Goal: Task Accomplishment & Management: Manage account settings

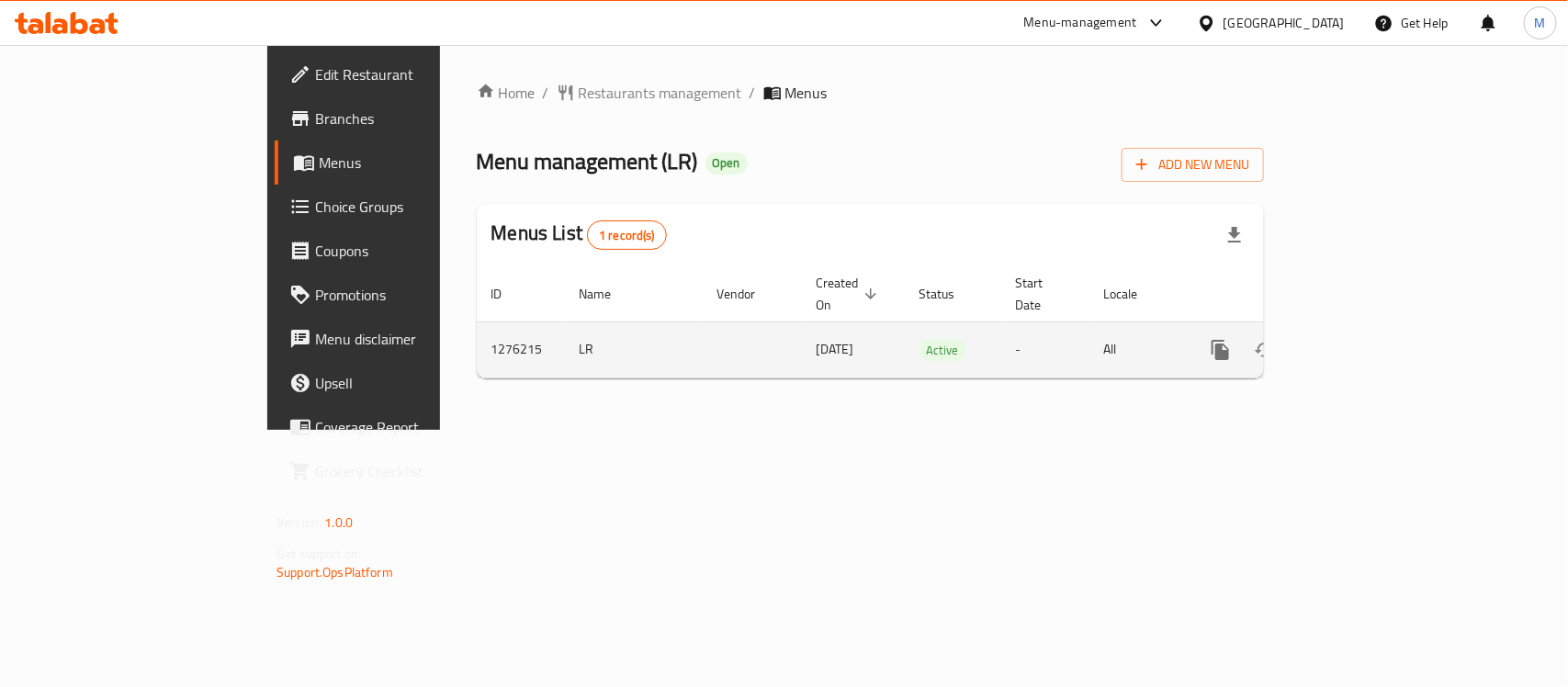
click at [1364, 339] on icon "enhanced table" at bounding box center [1353, 351] width 22 height 22
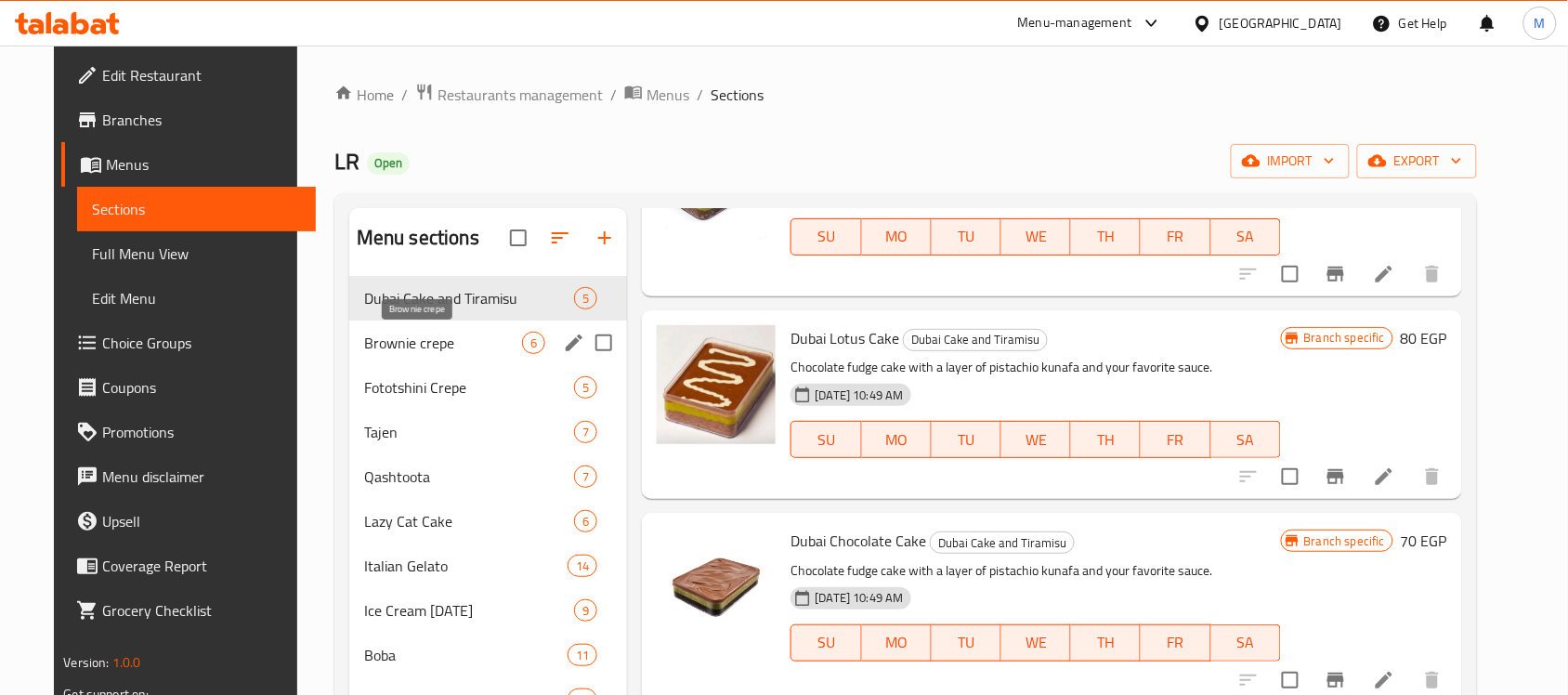
click at [411, 346] on span "Brownie crepe" at bounding box center [443, 343] width 158 height 23
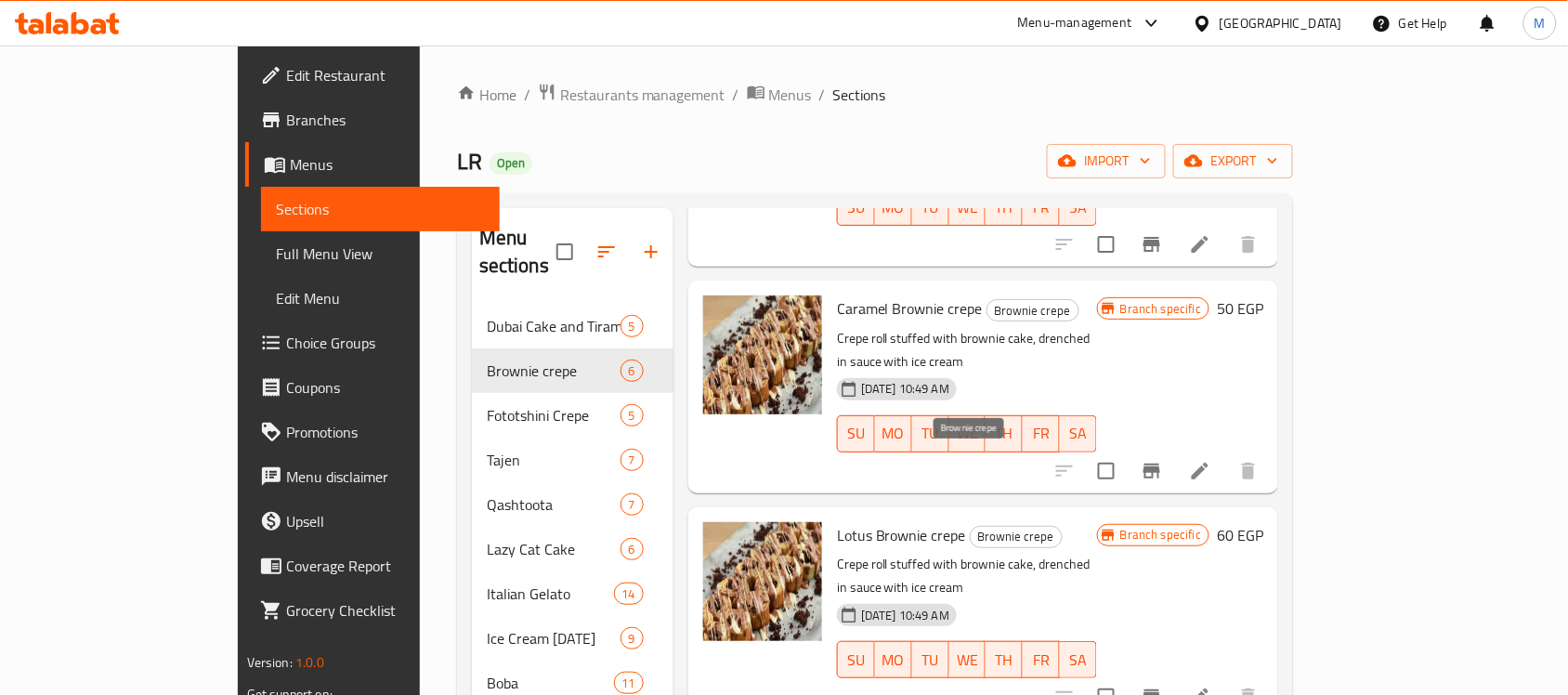
scroll to position [39, 0]
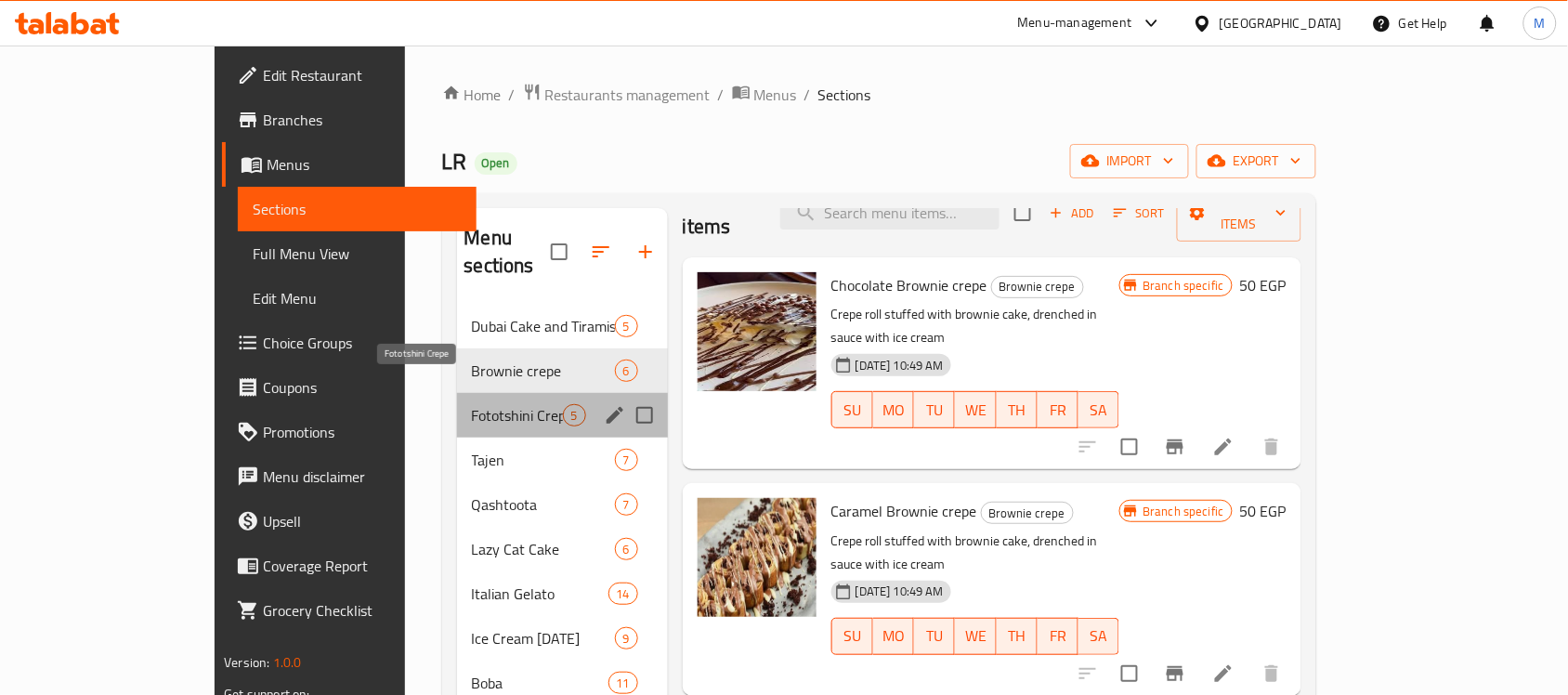
click at [472, 404] on span "Fototshini Crepe" at bounding box center [518, 415] width 91 height 23
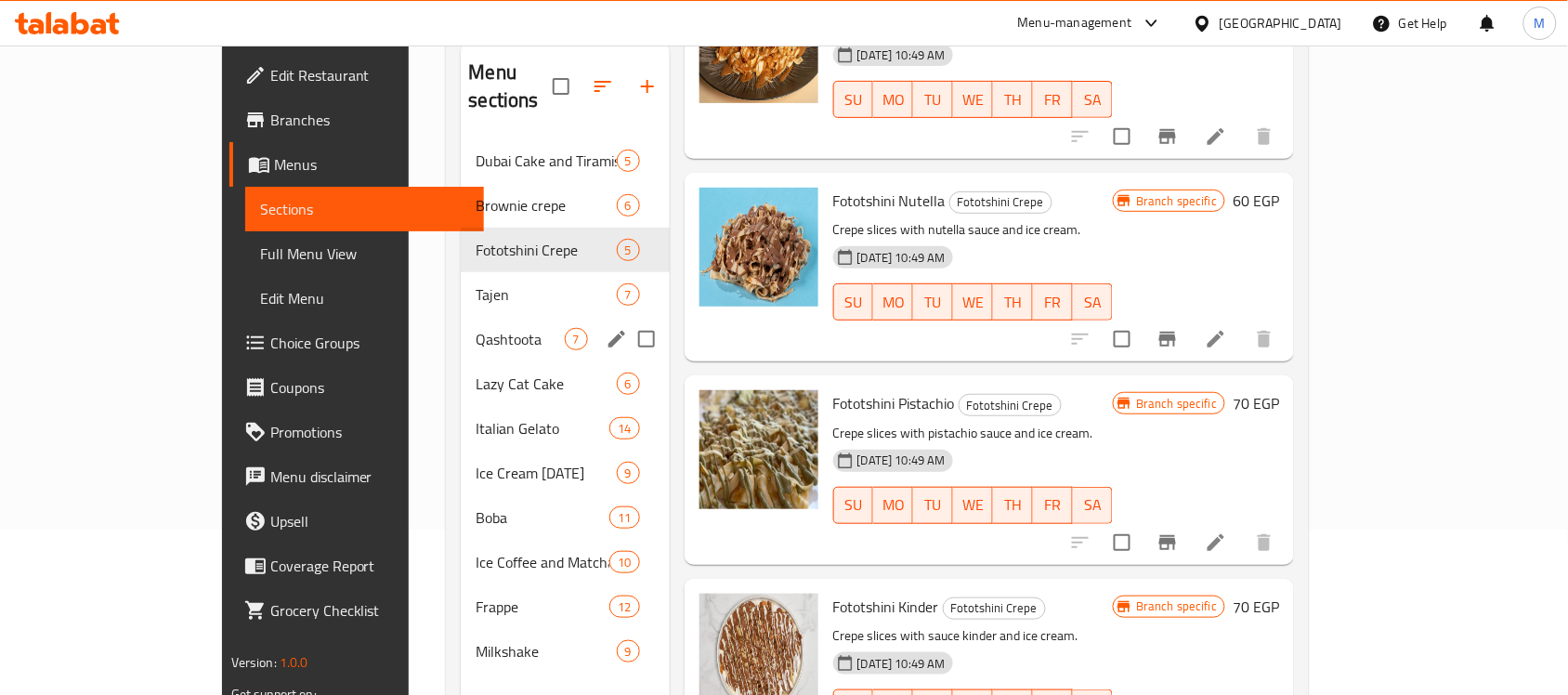
scroll to position [28, 0]
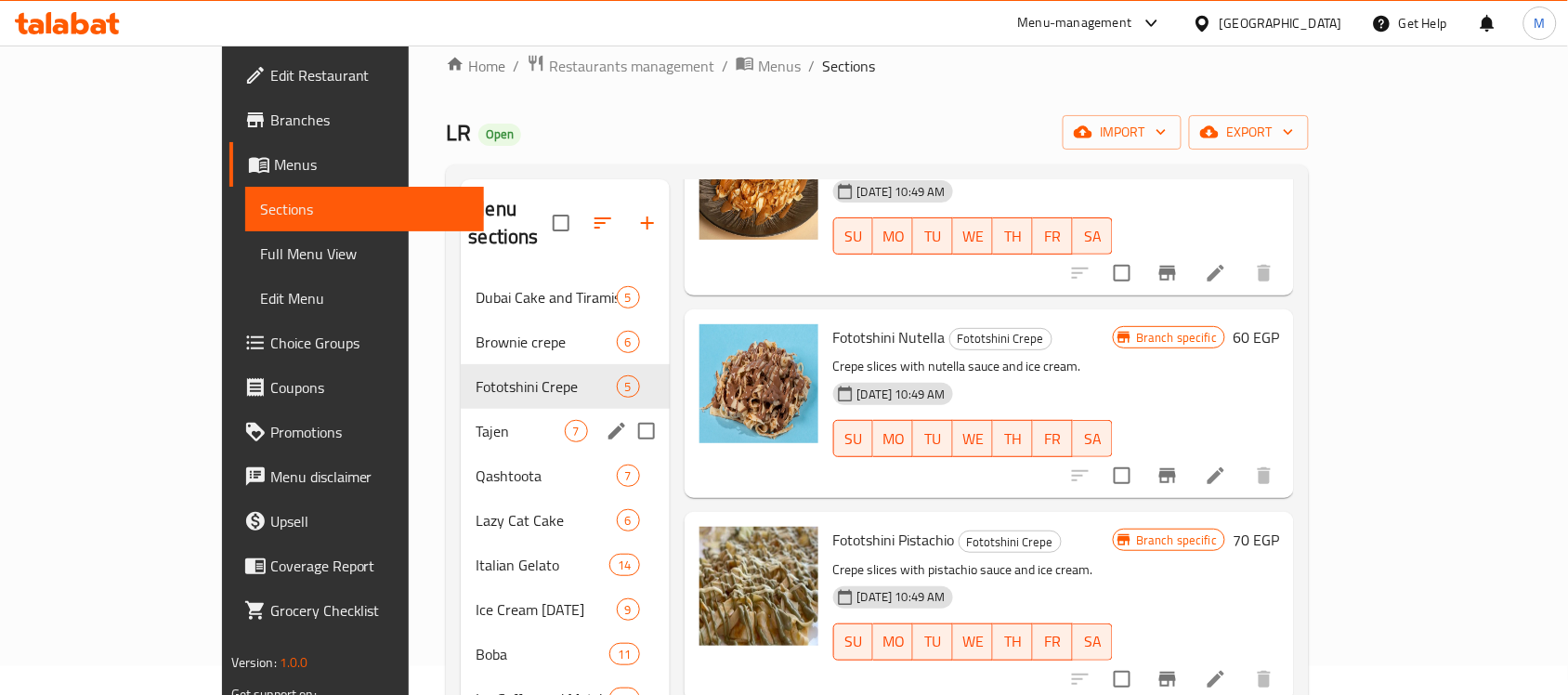
click at [476, 420] on span "Tajen" at bounding box center [520, 431] width 88 height 23
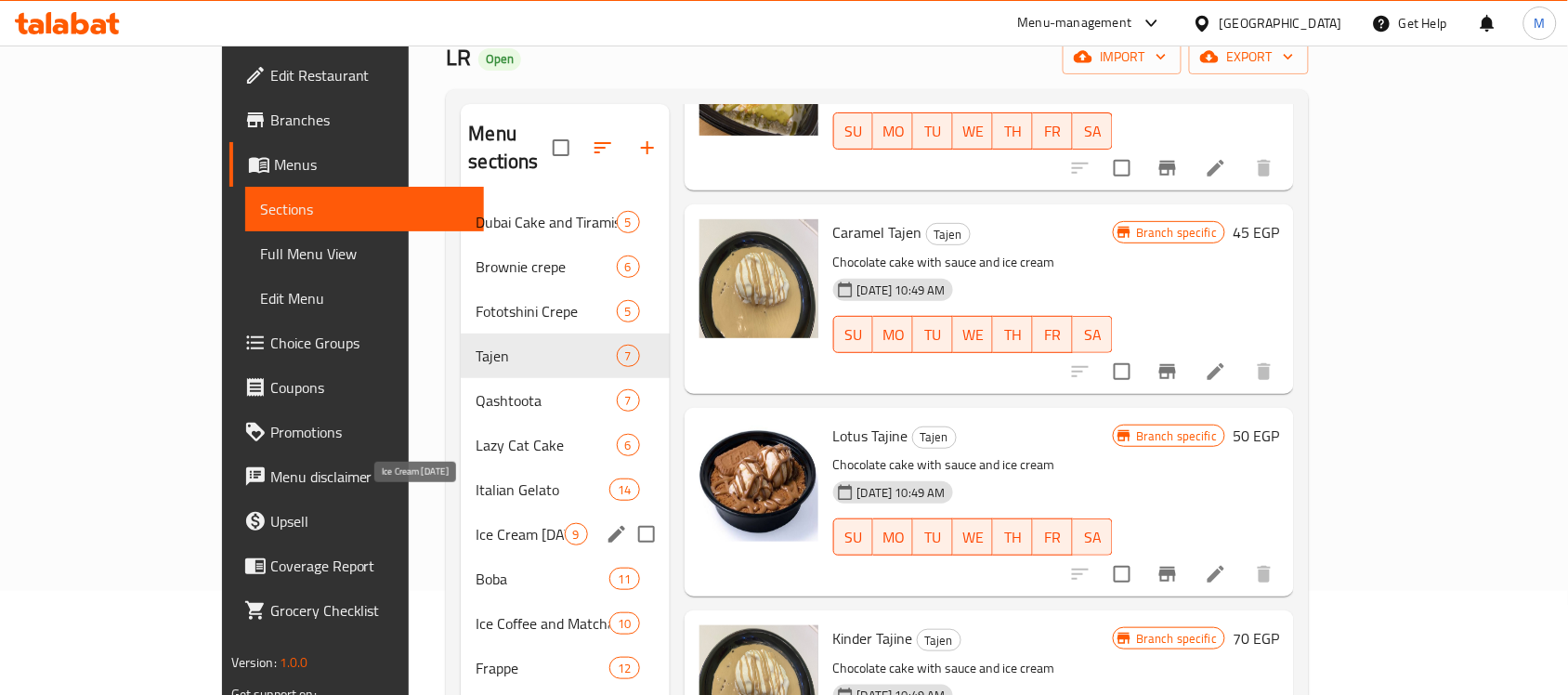
scroll to position [145, 0]
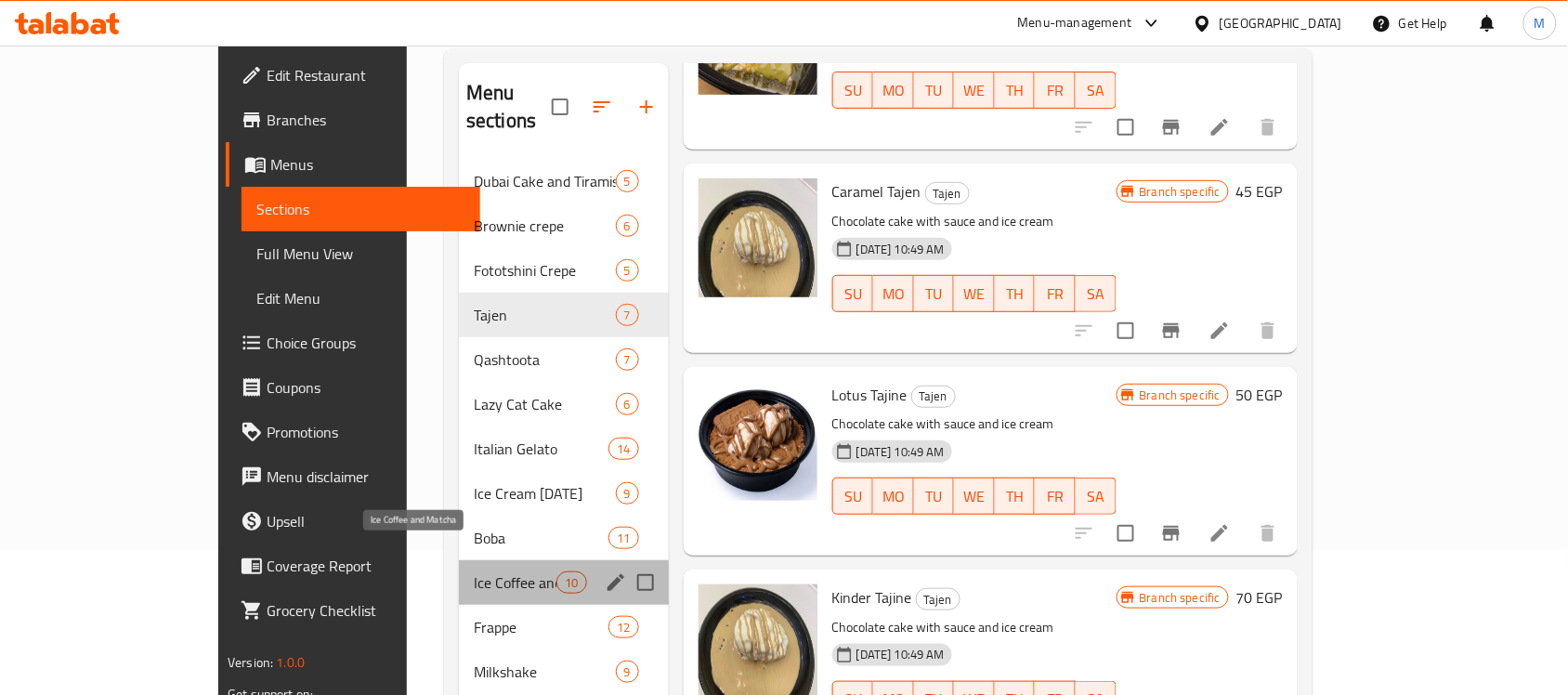
click at [474, 572] on span "Ice Coffee and Matcha" at bounding box center [515, 583] width 82 height 23
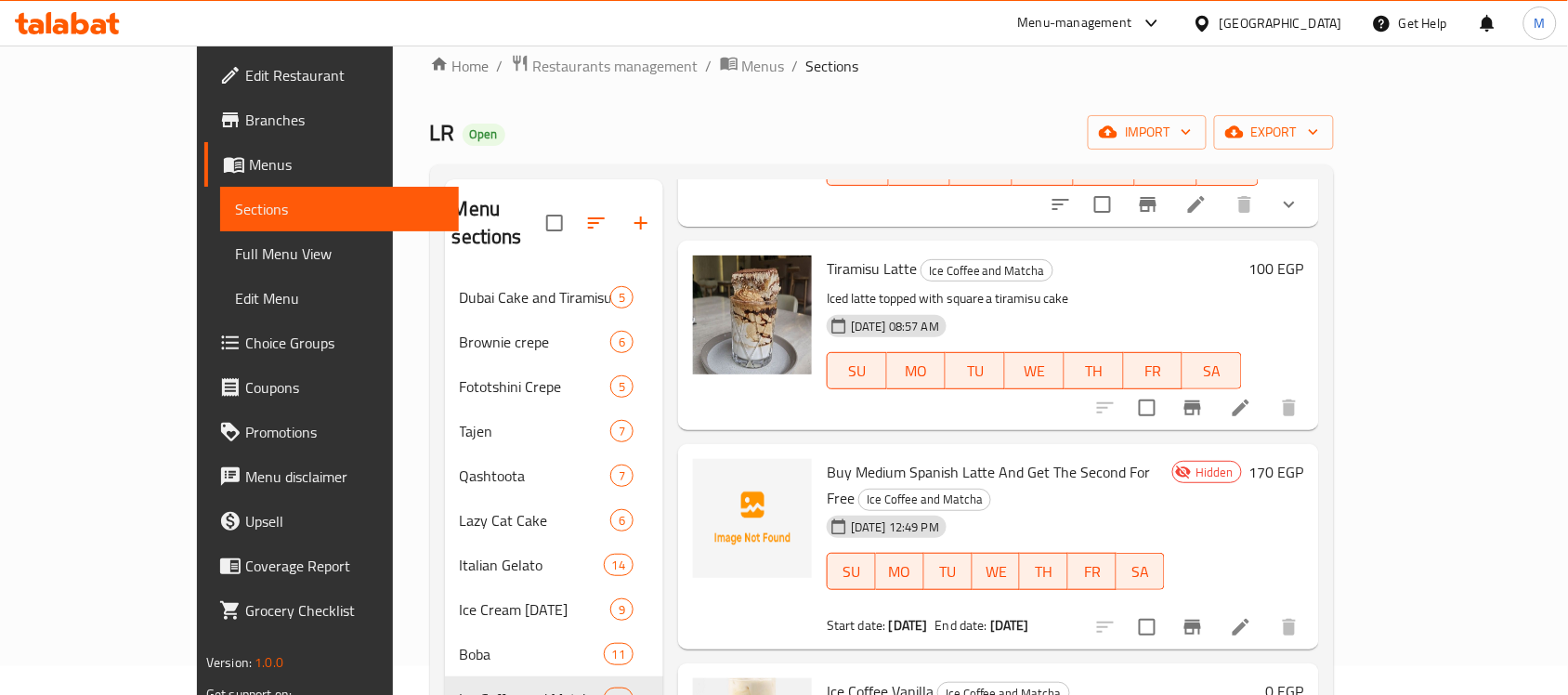
scroll to position [232, 0]
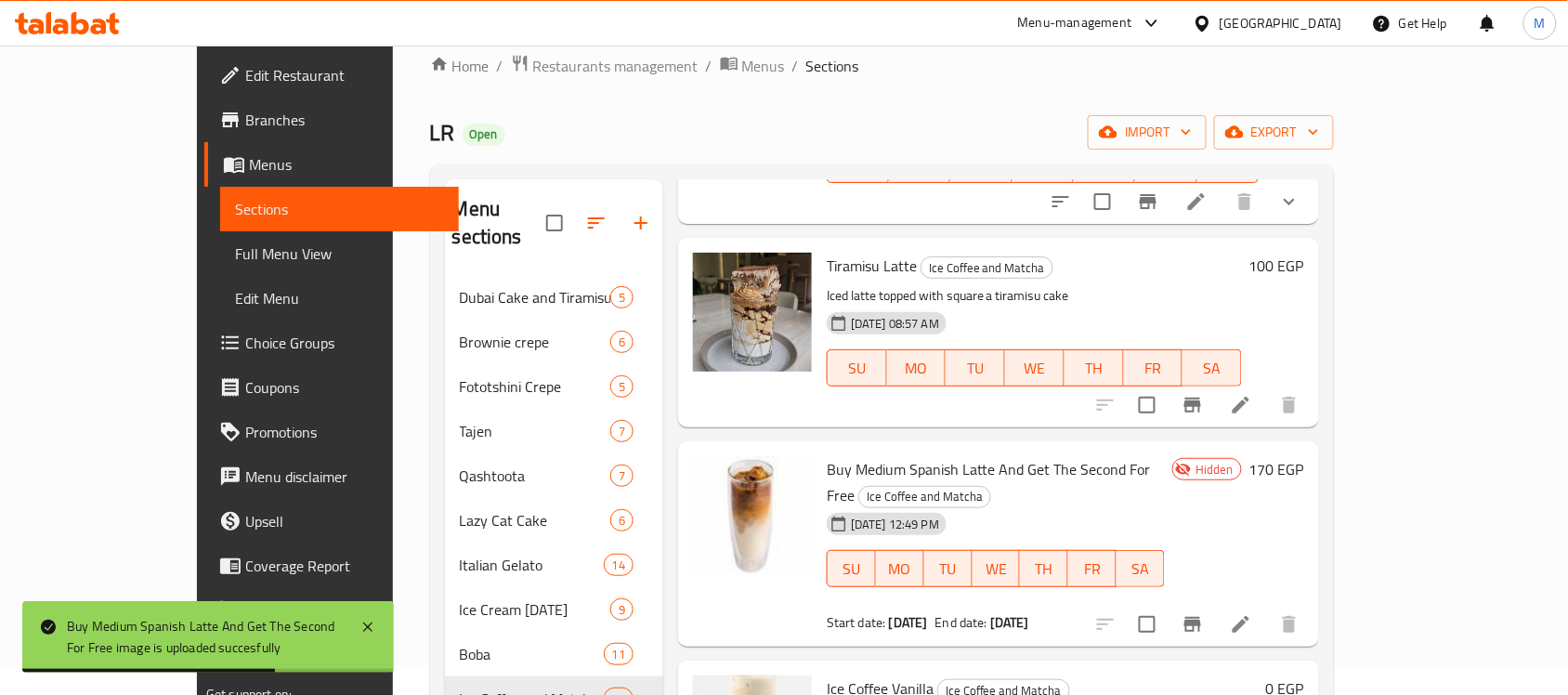
click at [1252, 613] on icon at bounding box center [1242, 625] width 23 height 23
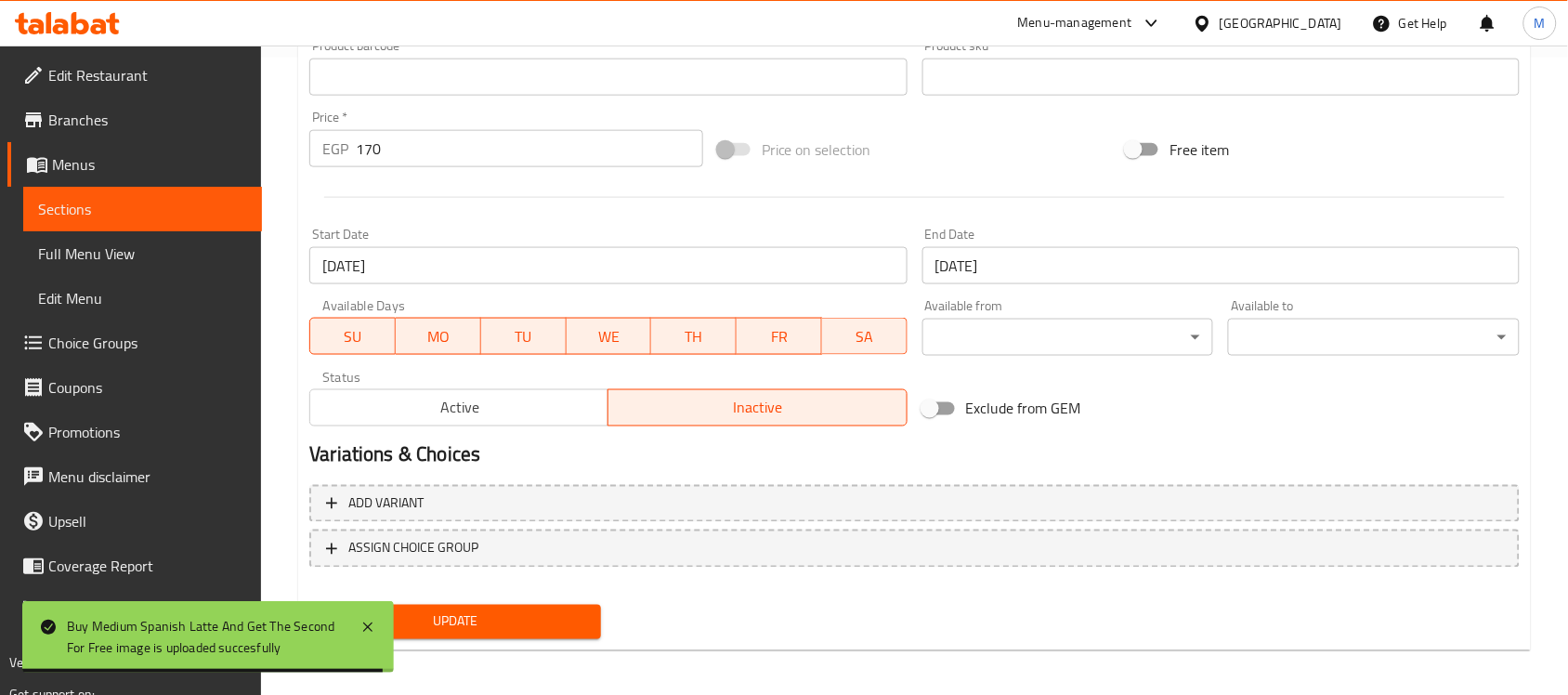
scroll to position [642, 0]
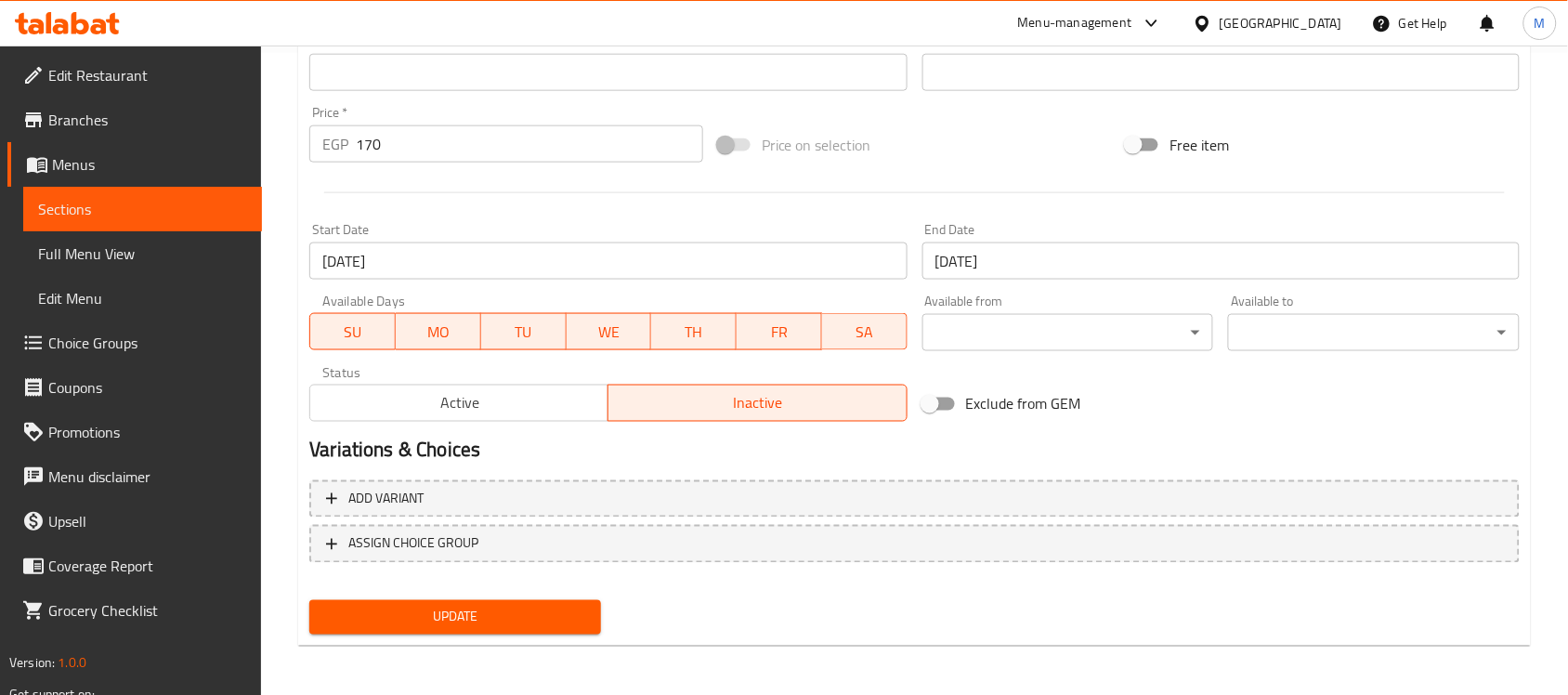
click at [486, 407] on span "Active" at bounding box center [459, 404] width 283 height 27
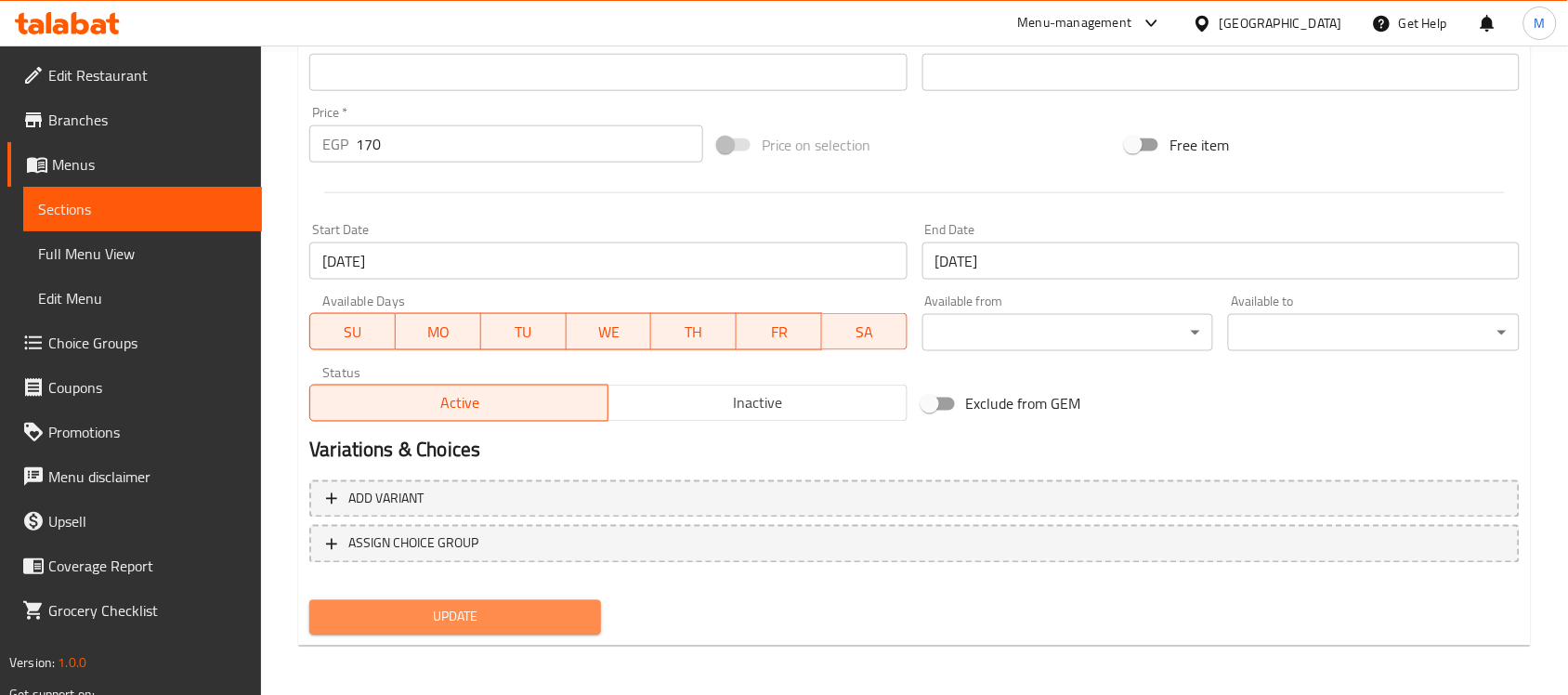
click at [486, 612] on span "Update" at bounding box center [455, 617] width 262 height 24
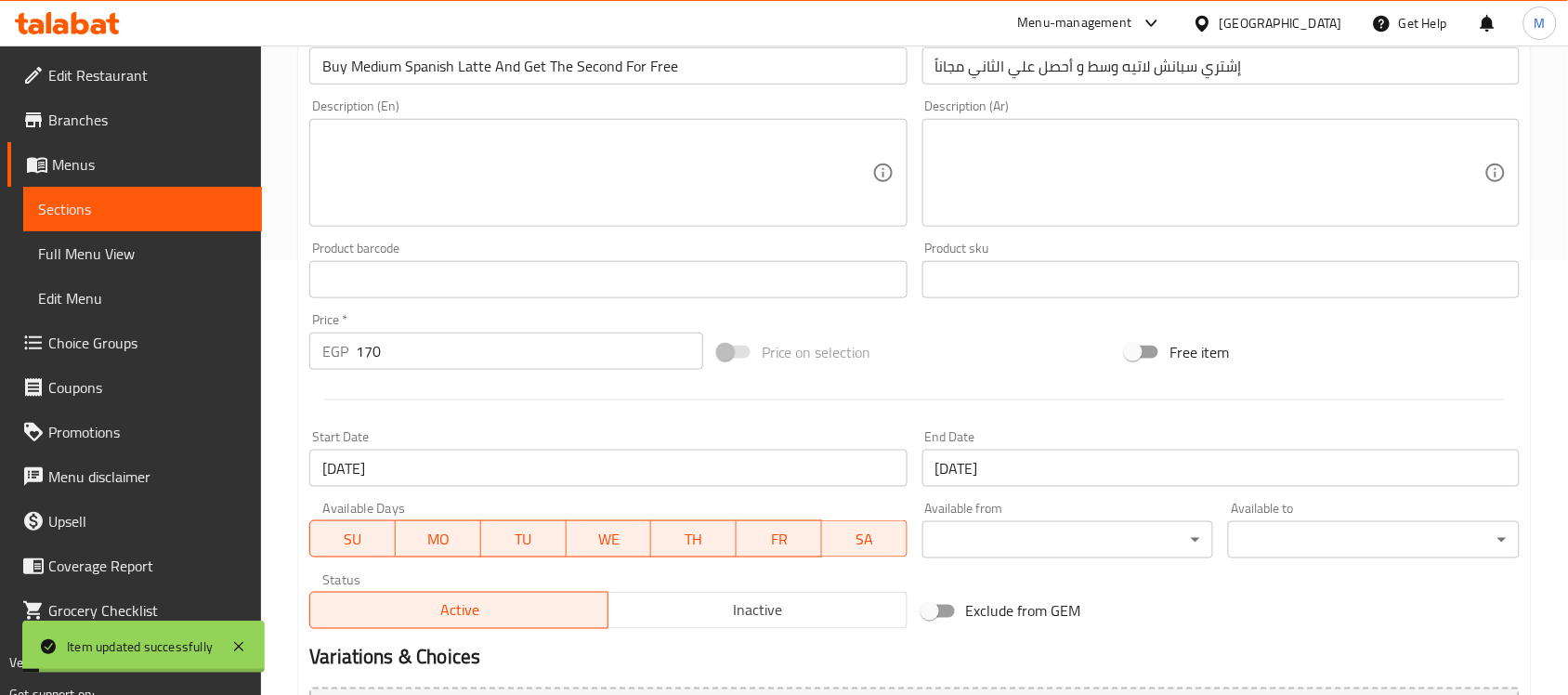
scroll to position [0, 0]
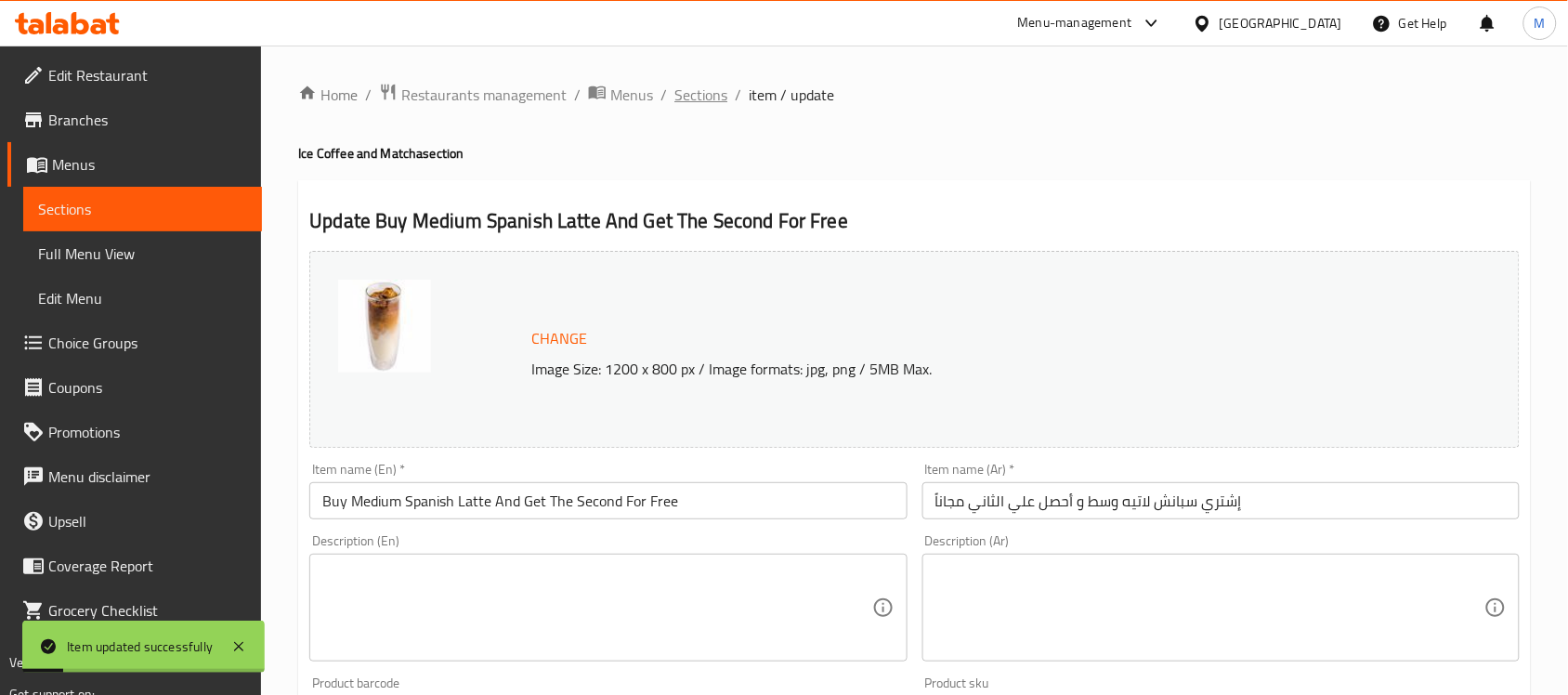
click at [692, 99] on span "Sections" at bounding box center [702, 95] width 53 height 23
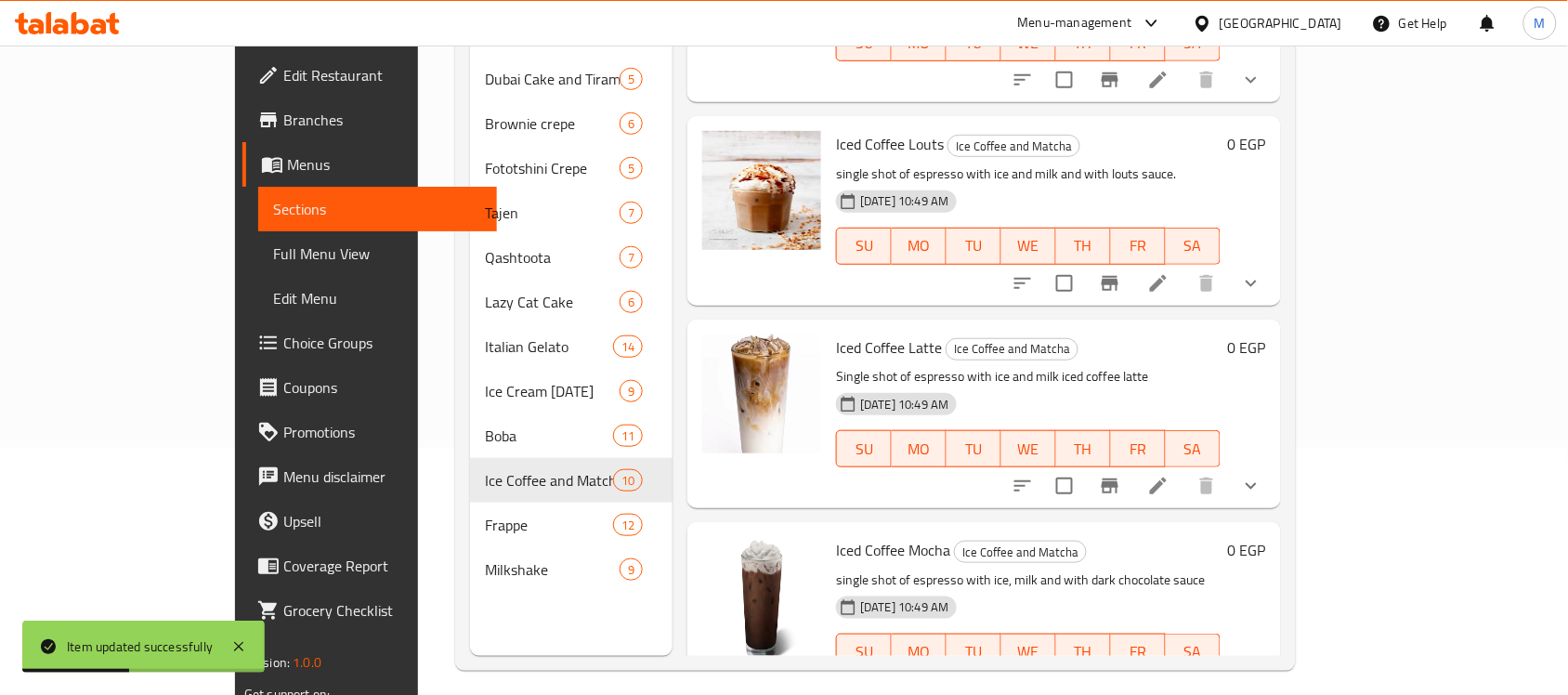
scroll to position [261, 0]
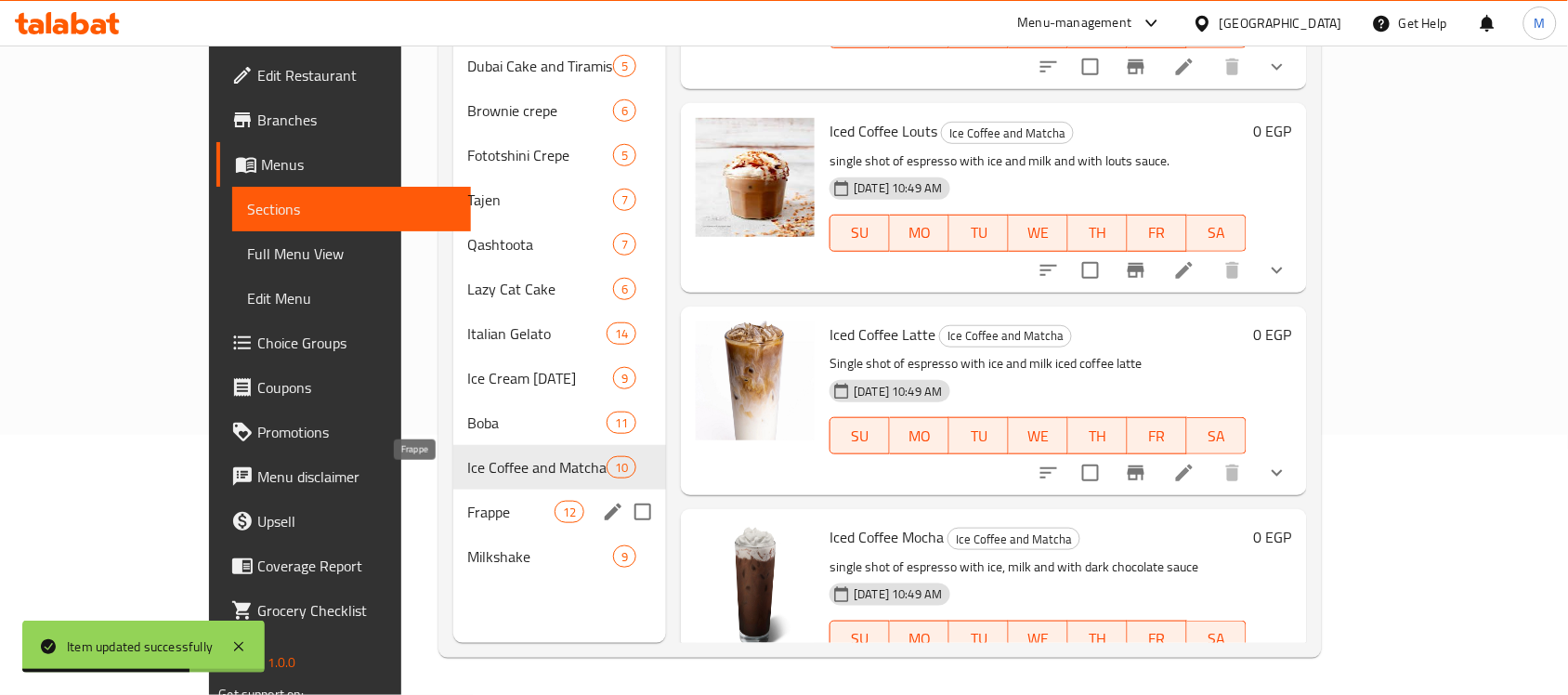
click at [468, 501] on span "Frappe" at bounding box center [511, 512] width 86 height 23
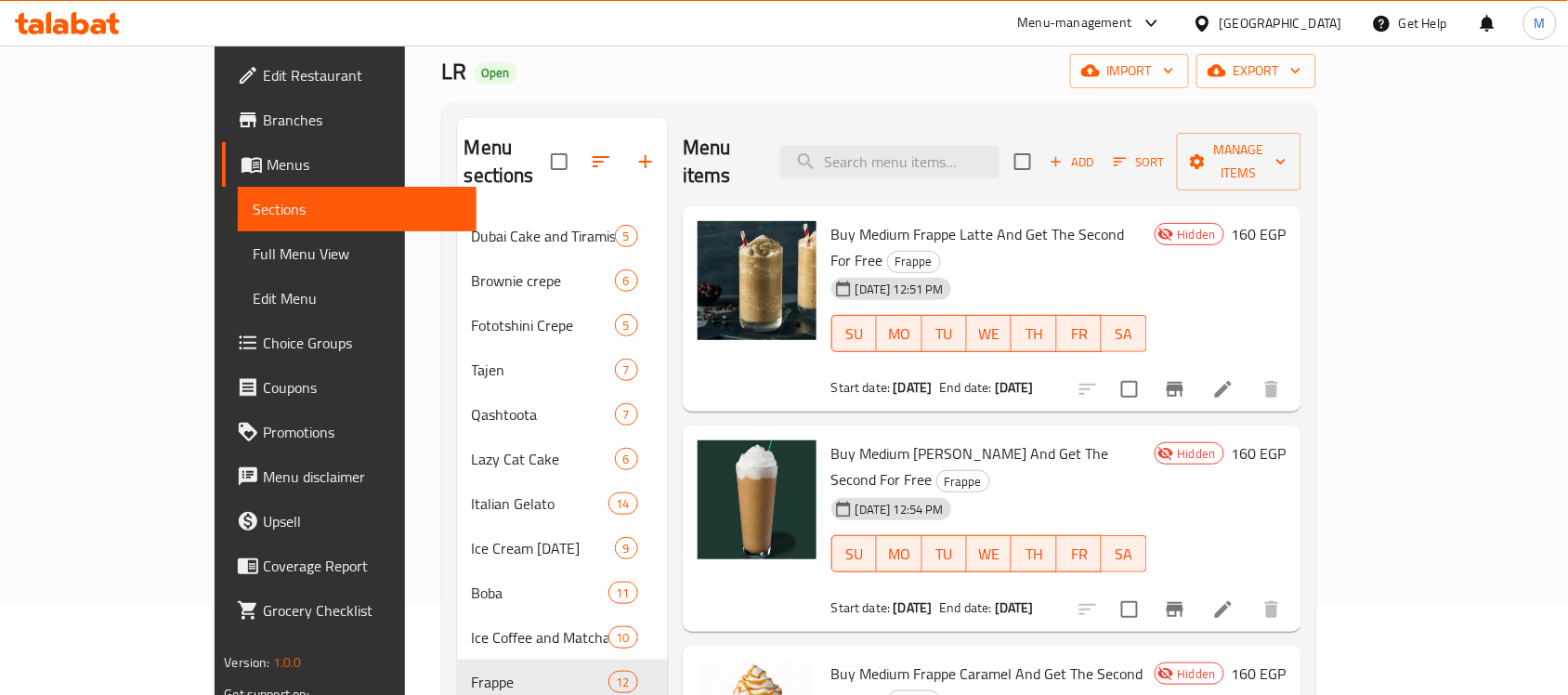
scroll to position [28, 0]
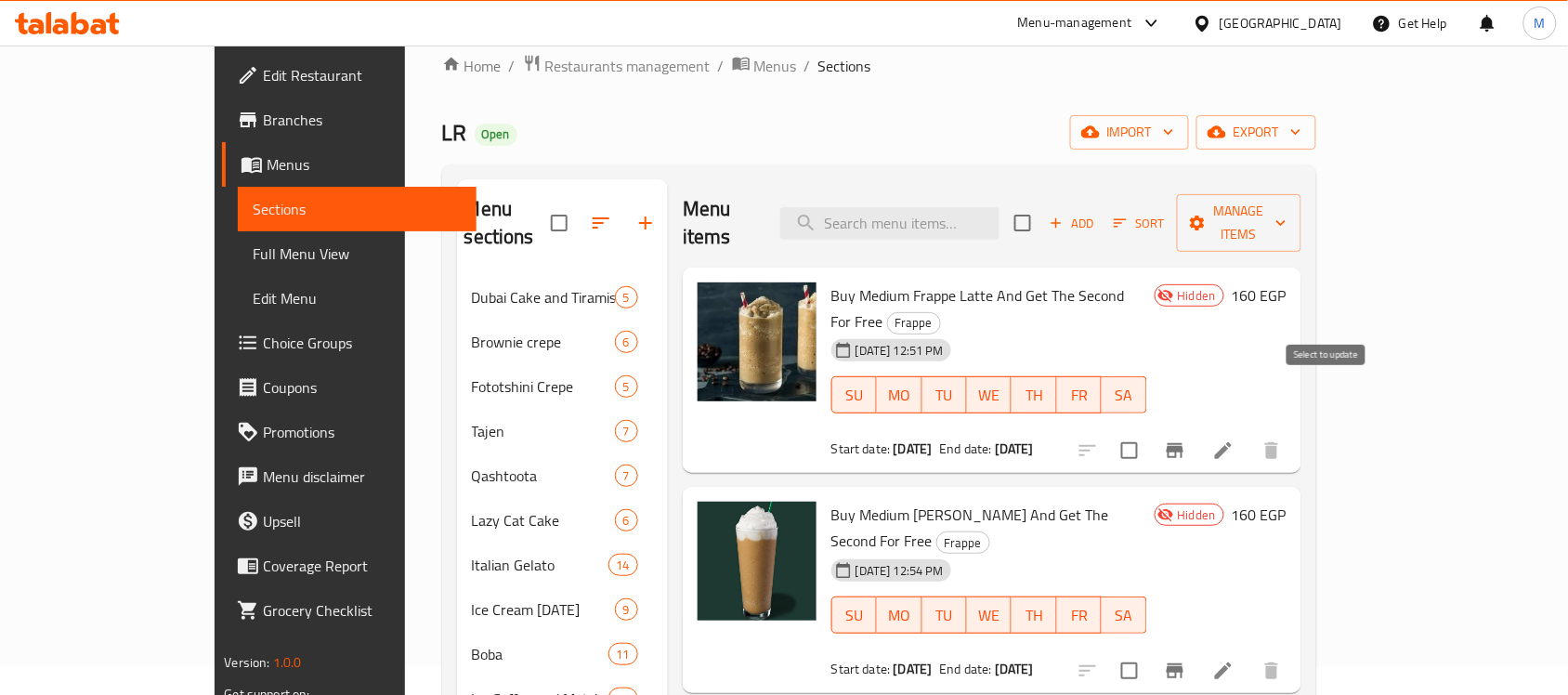
click at [1149, 431] on input "checkbox" at bounding box center [1129, 450] width 39 height 39
checkbox input "true"
click at [1149, 651] on input "checkbox" at bounding box center [1129, 670] width 39 height 39
checkbox input "true"
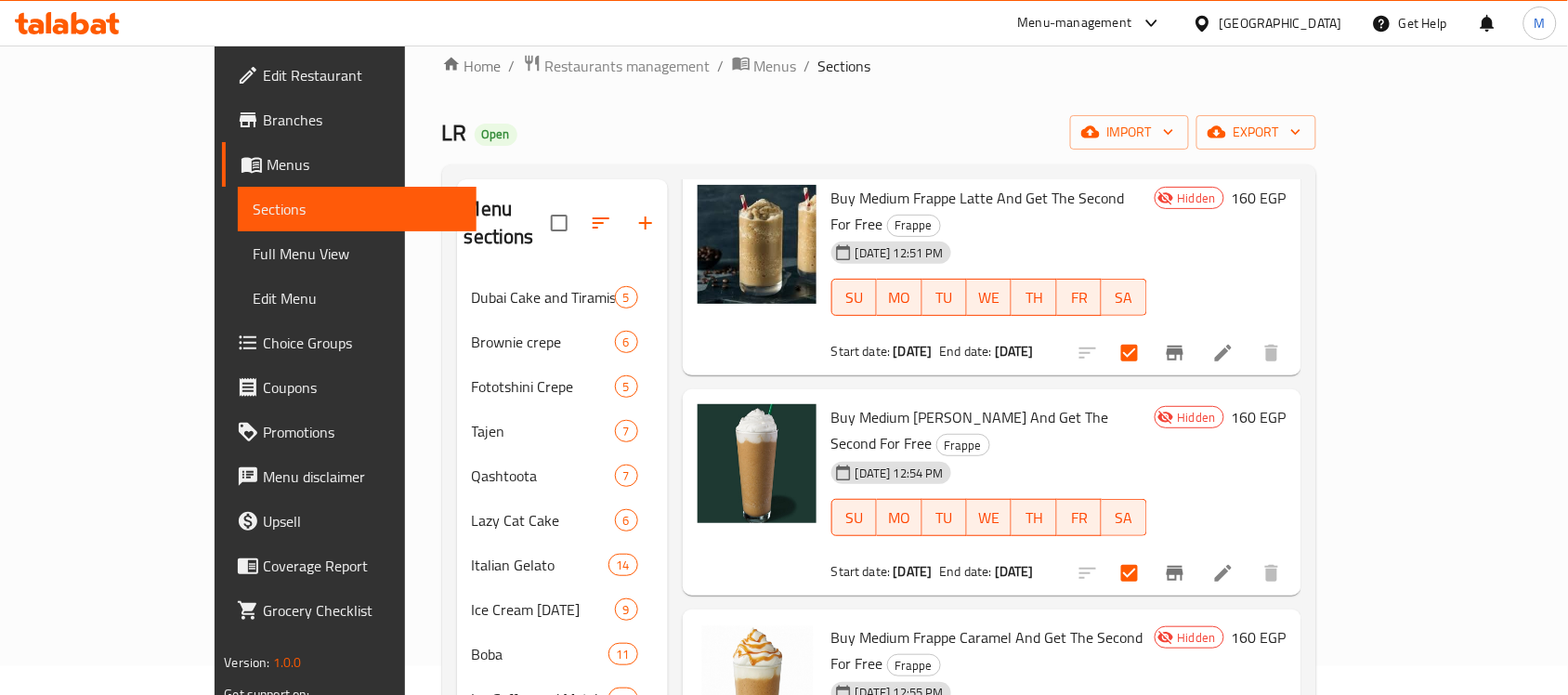
scroll to position [349, 0]
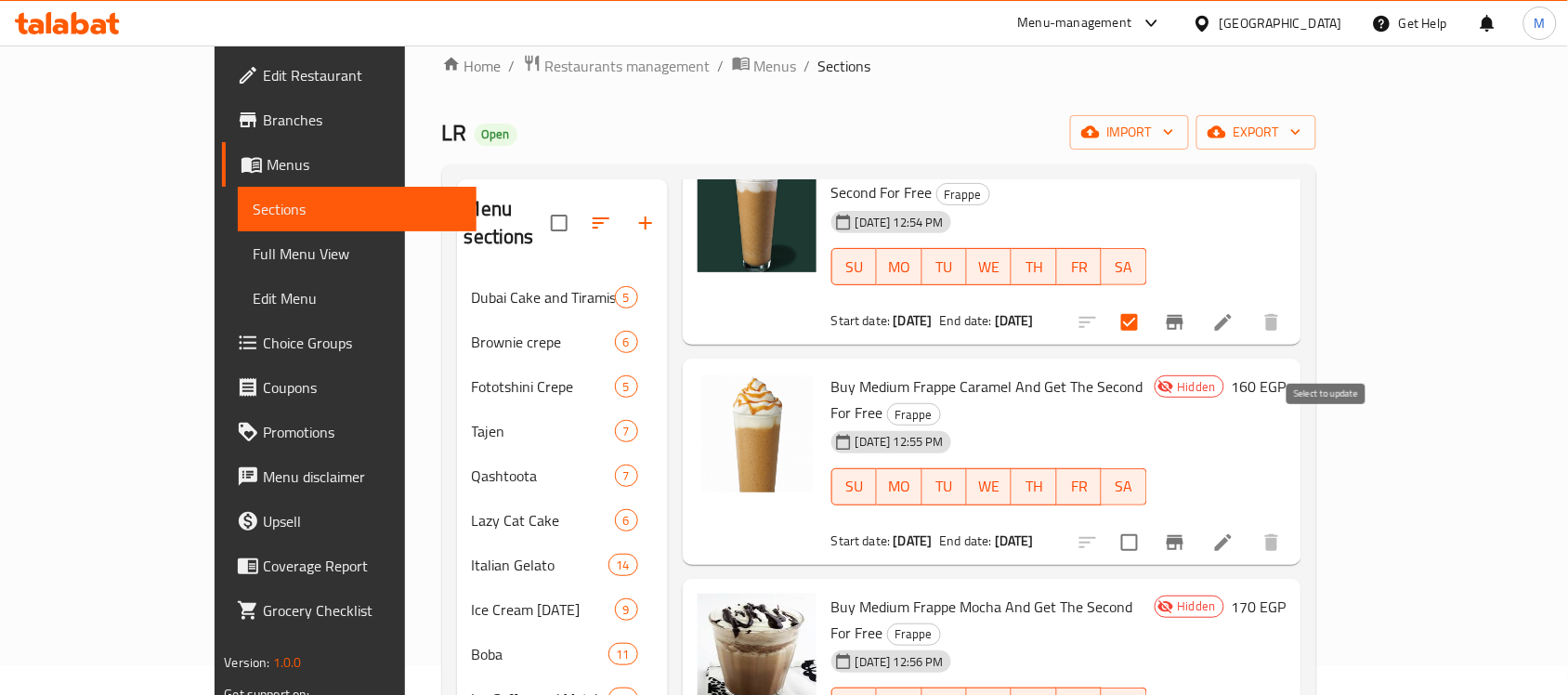
click at [1149, 523] on input "checkbox" at bounding box center [1129, 542] width 39 height 39
checkbox input "true"
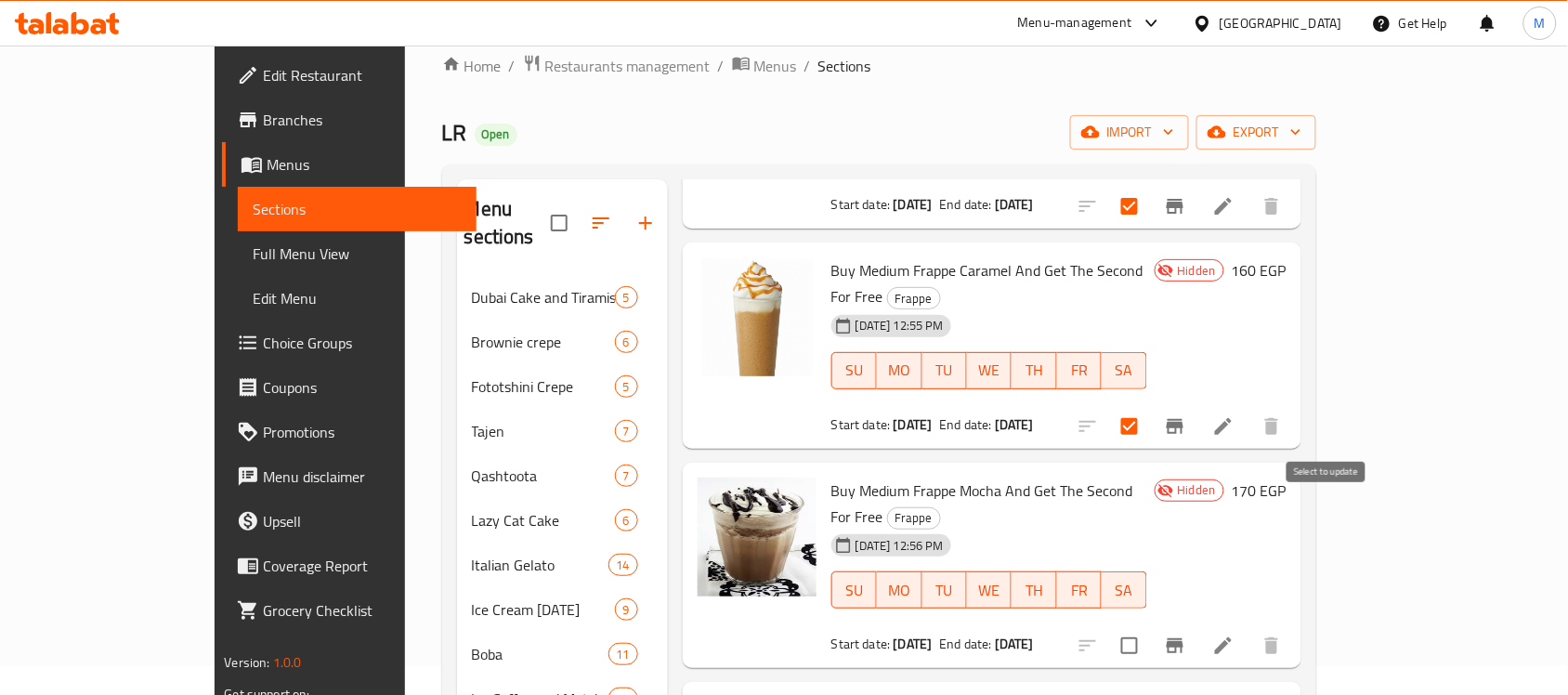
click at [1149, 627] on input "checkbox" at bounding box center [1129, 646] width 39 height 39
checkbox input "true"
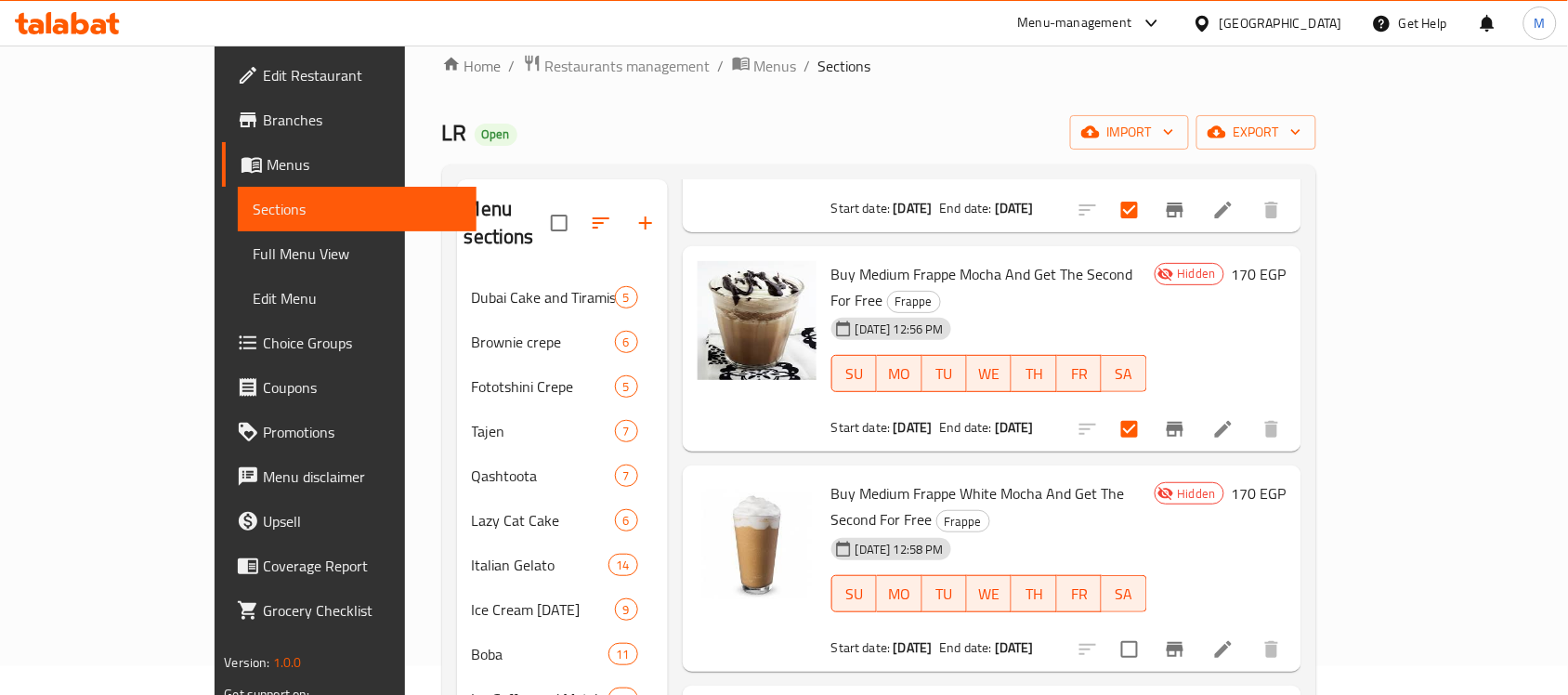
scroll to position [697, 0]
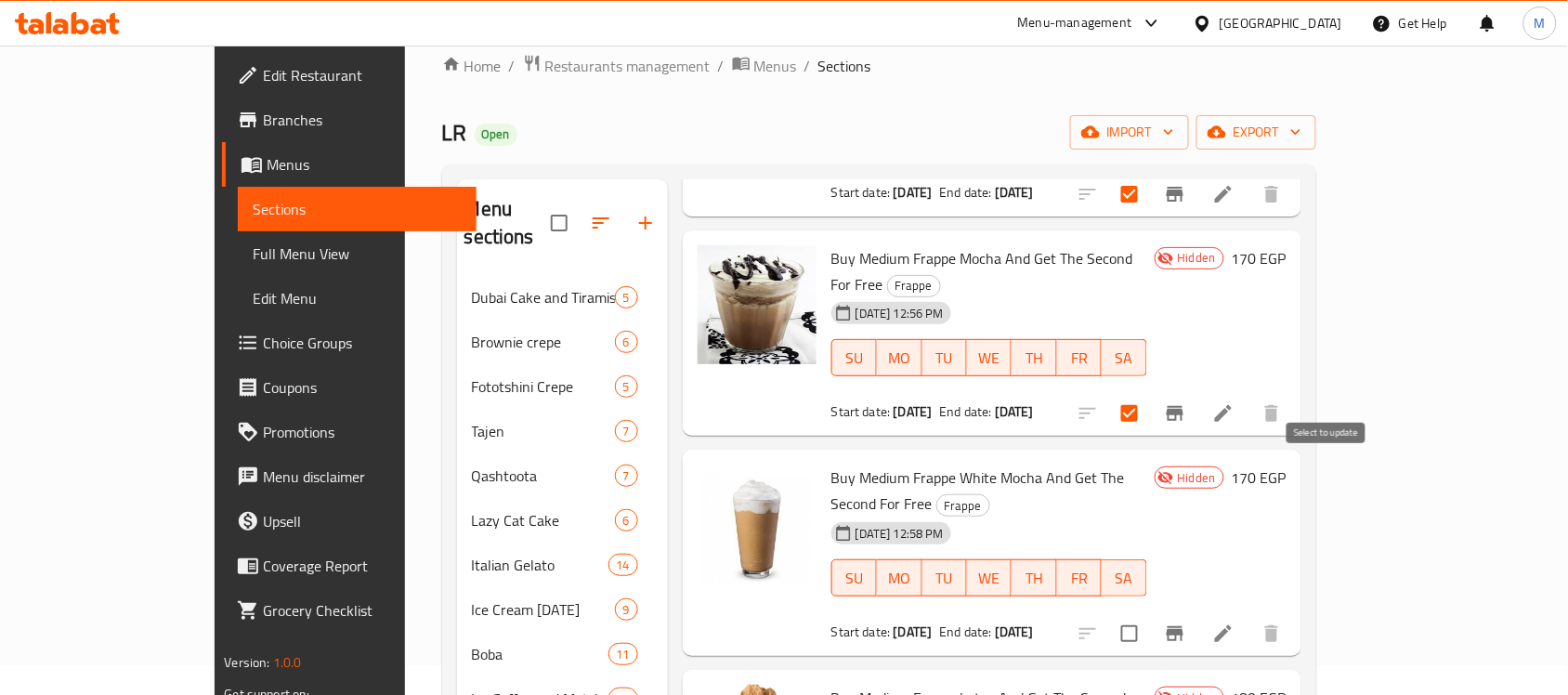
click at [1149, 614] on input "checkbox" at bounding box center [1129, 633] width 39 height 39
checkbox input "true"
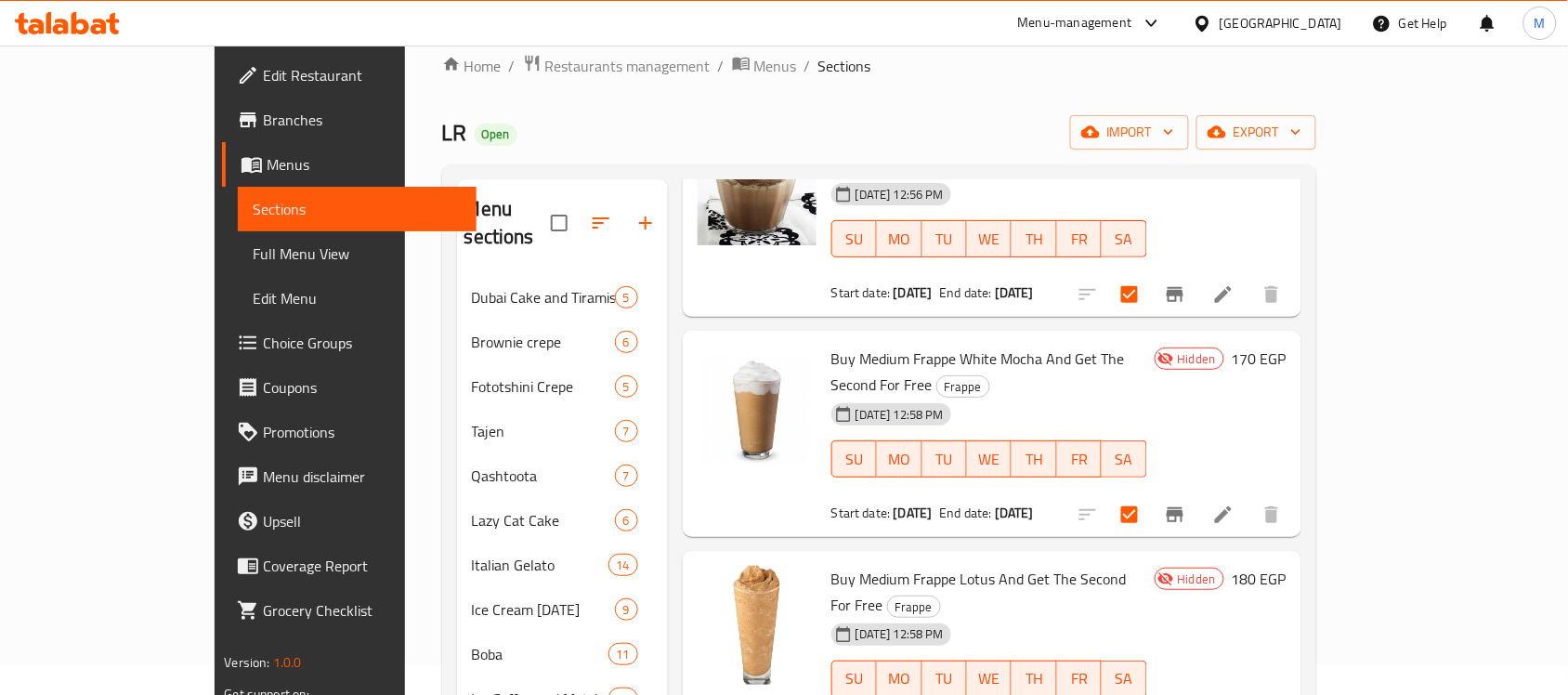
scroll to position [929, 0]
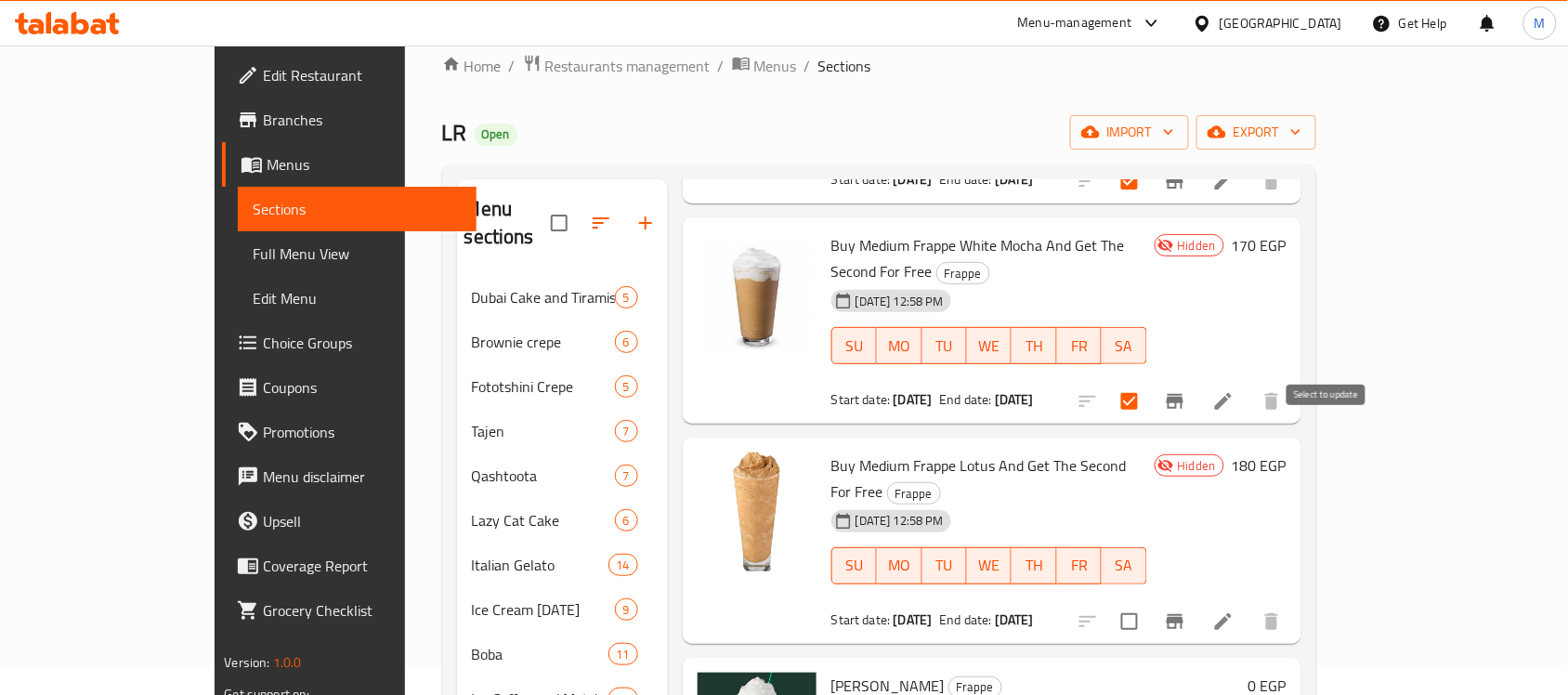
click at [1149, 602] on input "checkbox" at bounding box center [1129, 621] width 39 height 39
checkbox input "true"
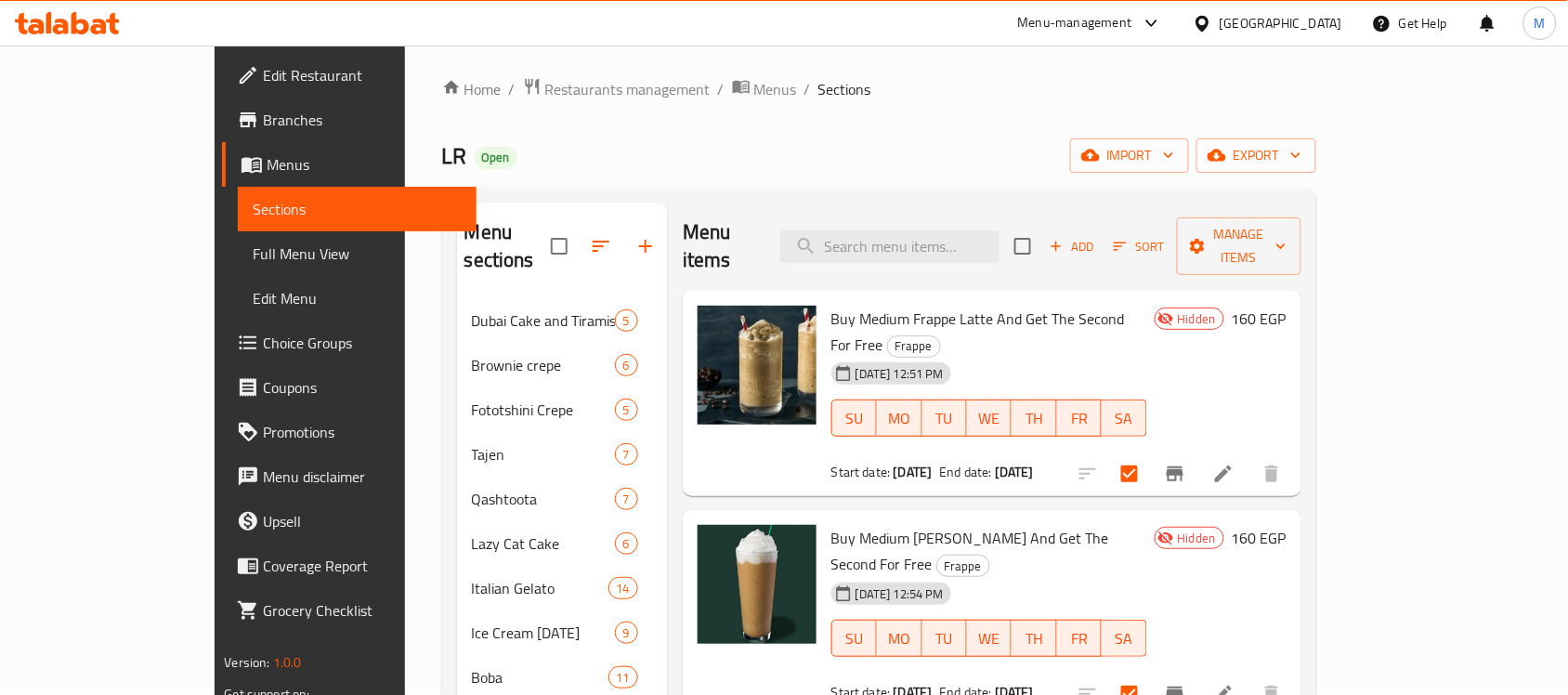
scroll to position [0, 0]
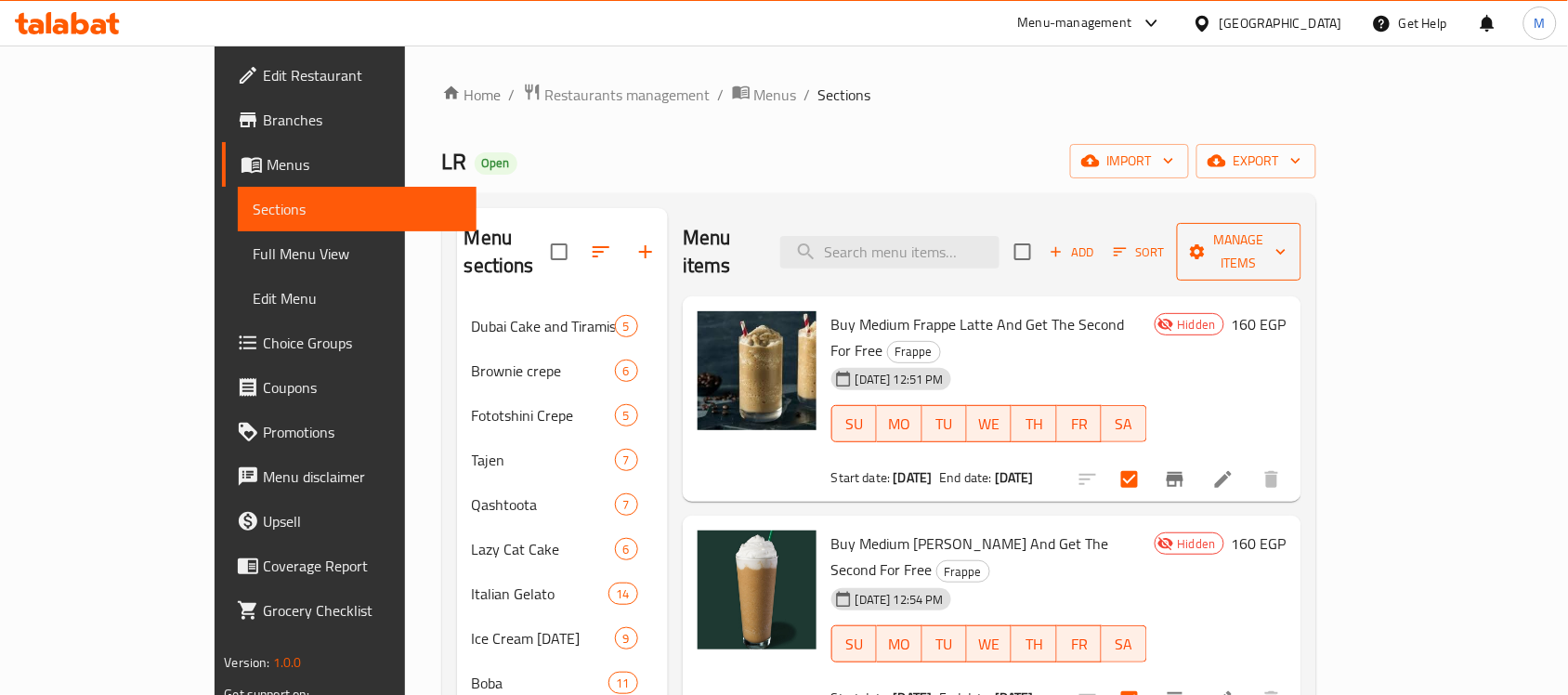
click at [1286, 234] on span "Manage items" at bounding box center [1240, 251] width 95 height 46
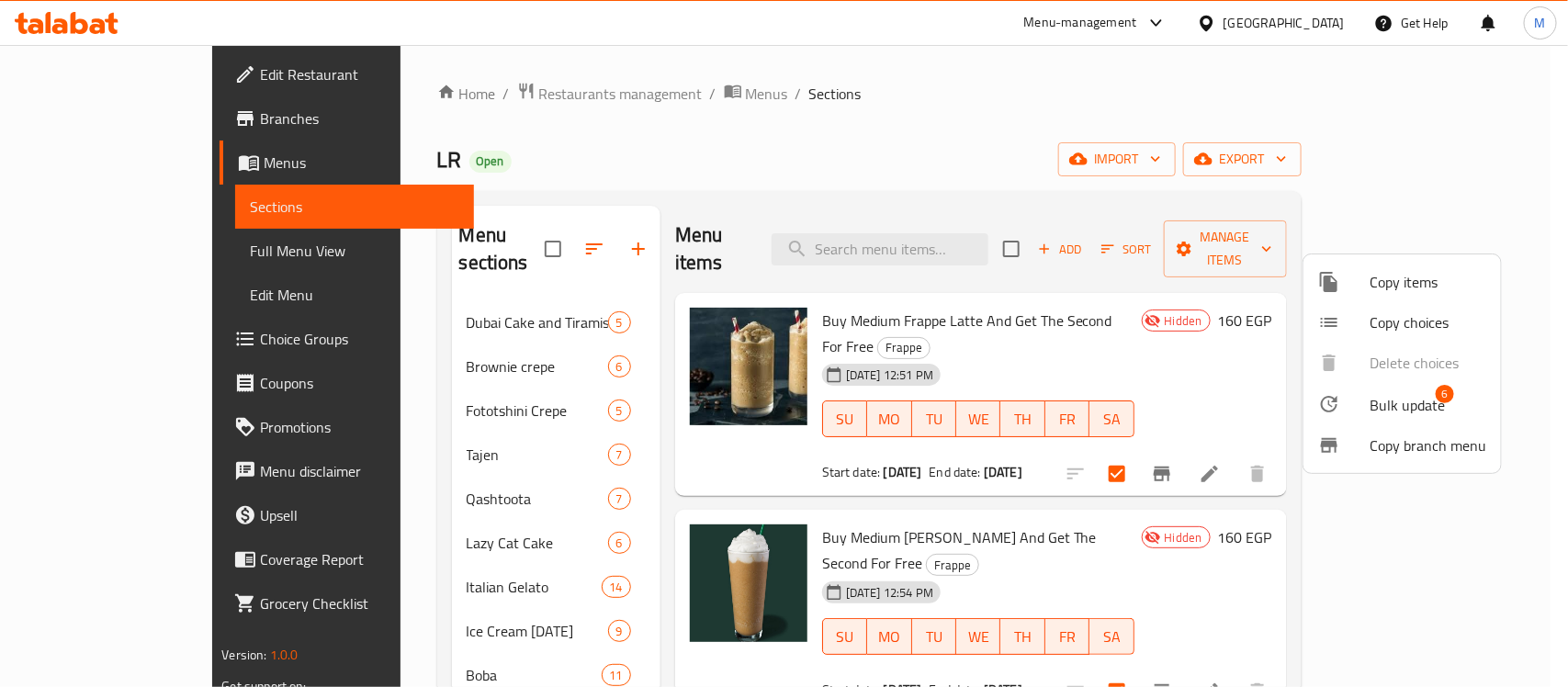
click at [1389, 404] on span "Bulk update" at bounding box center [1407, 405] width 75 height 22
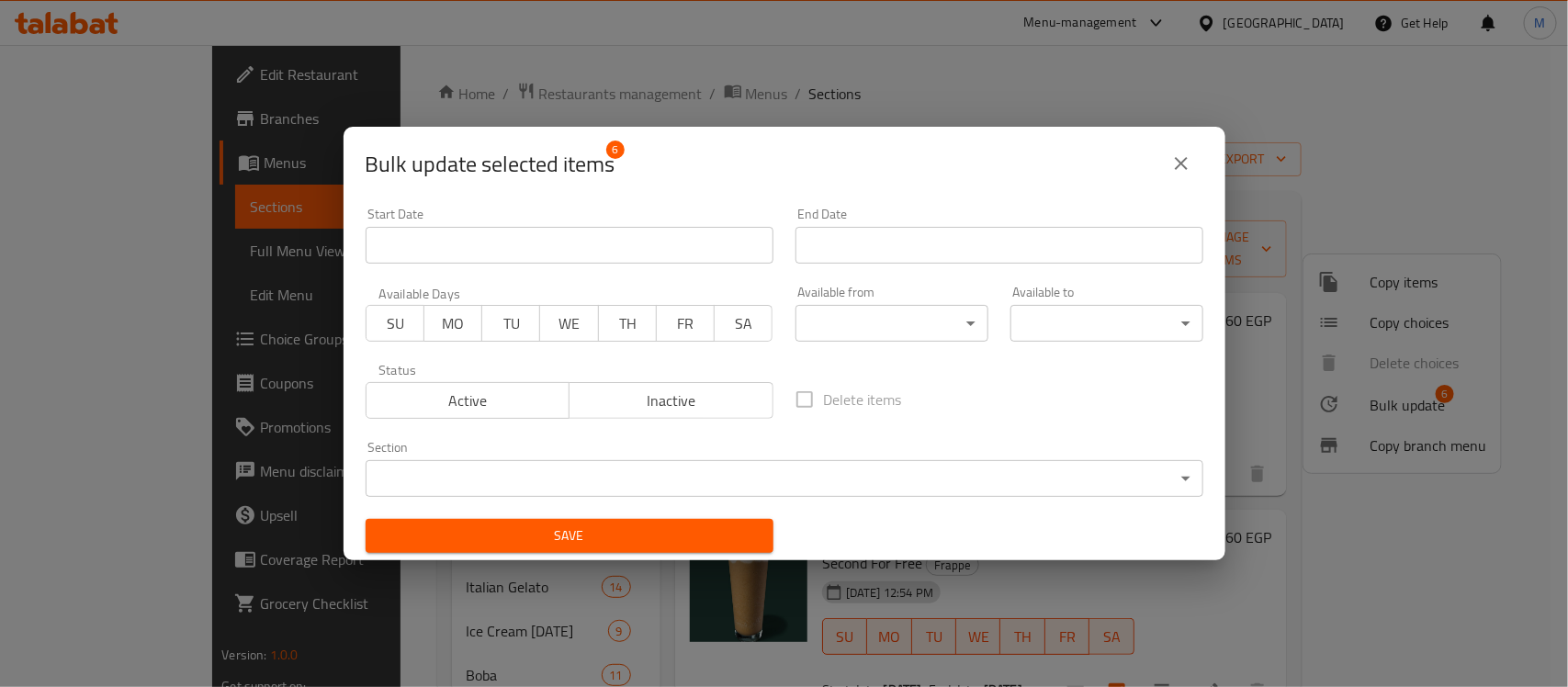
click at [515, 407] on span "Active" at bounding box center [469, 401] width 189 height 26
click at [567, 545] on span "Save" at bounding box center [570, 536] width 379 height 23
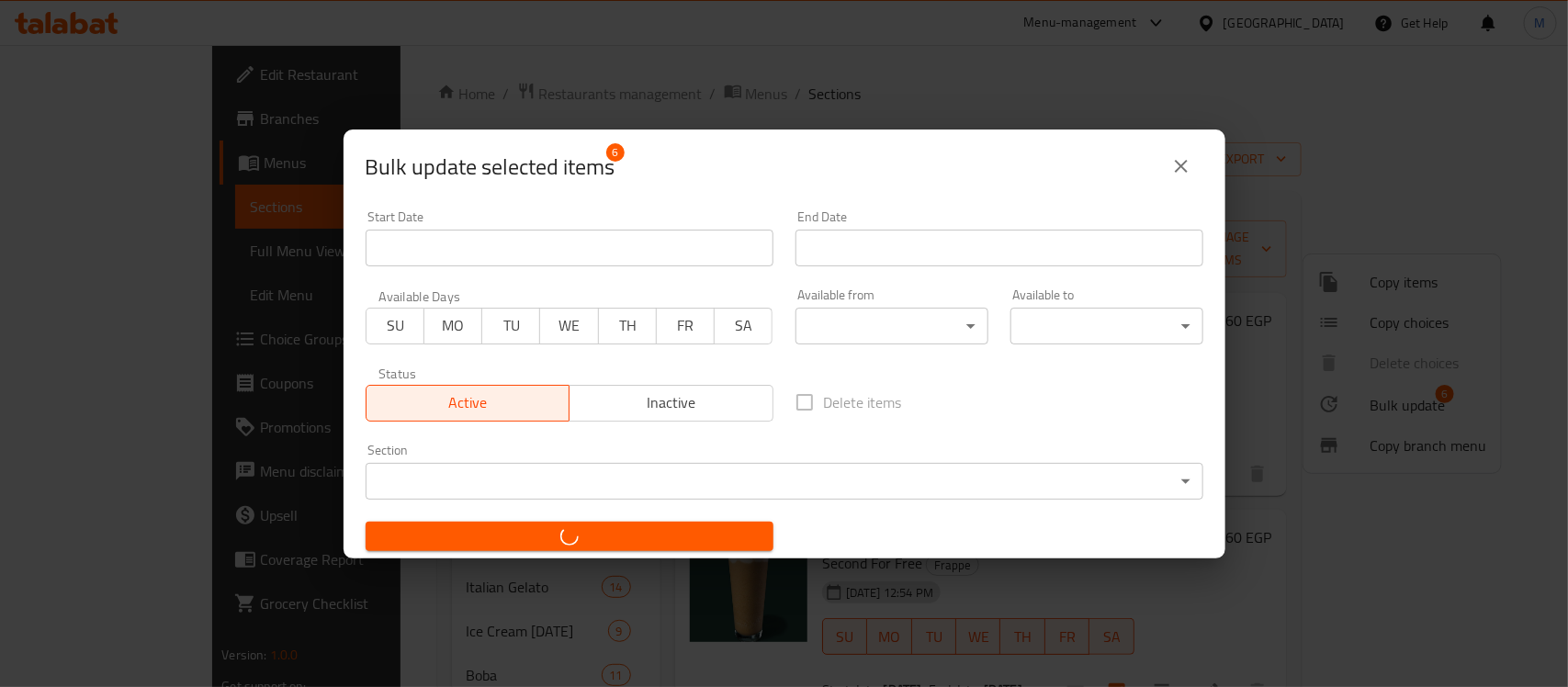
checkbox input "false"
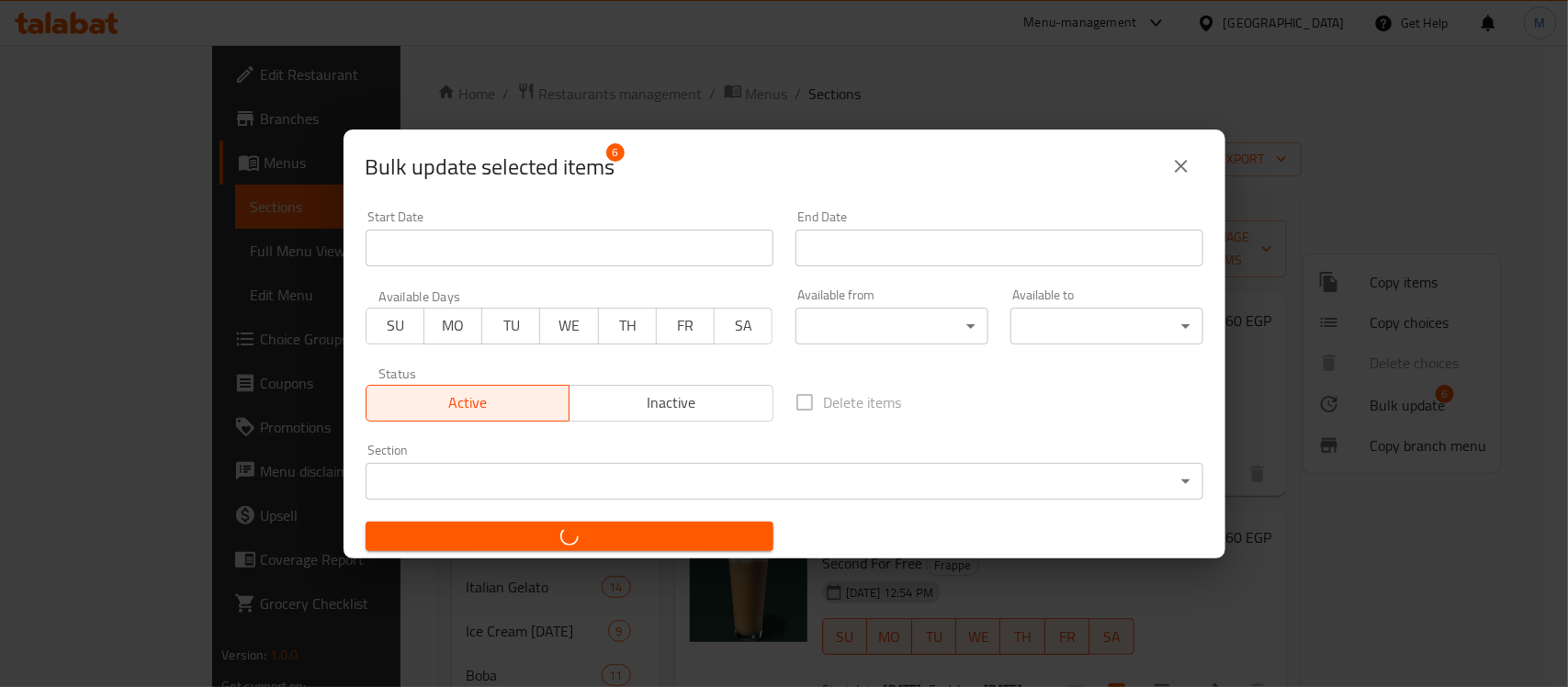
checkbox input "false"
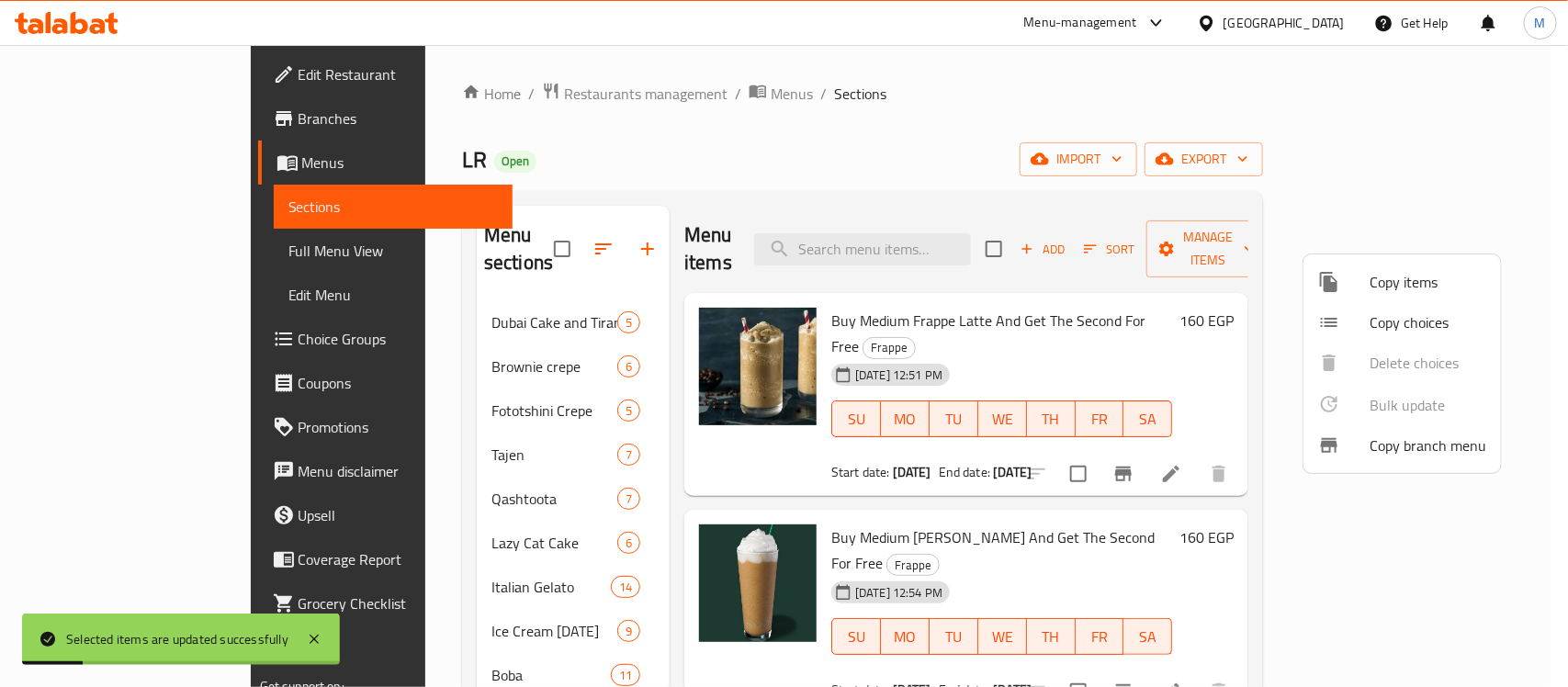
click at [1012, 116] on div at bounding box center [784, 343] width 1568 height 687
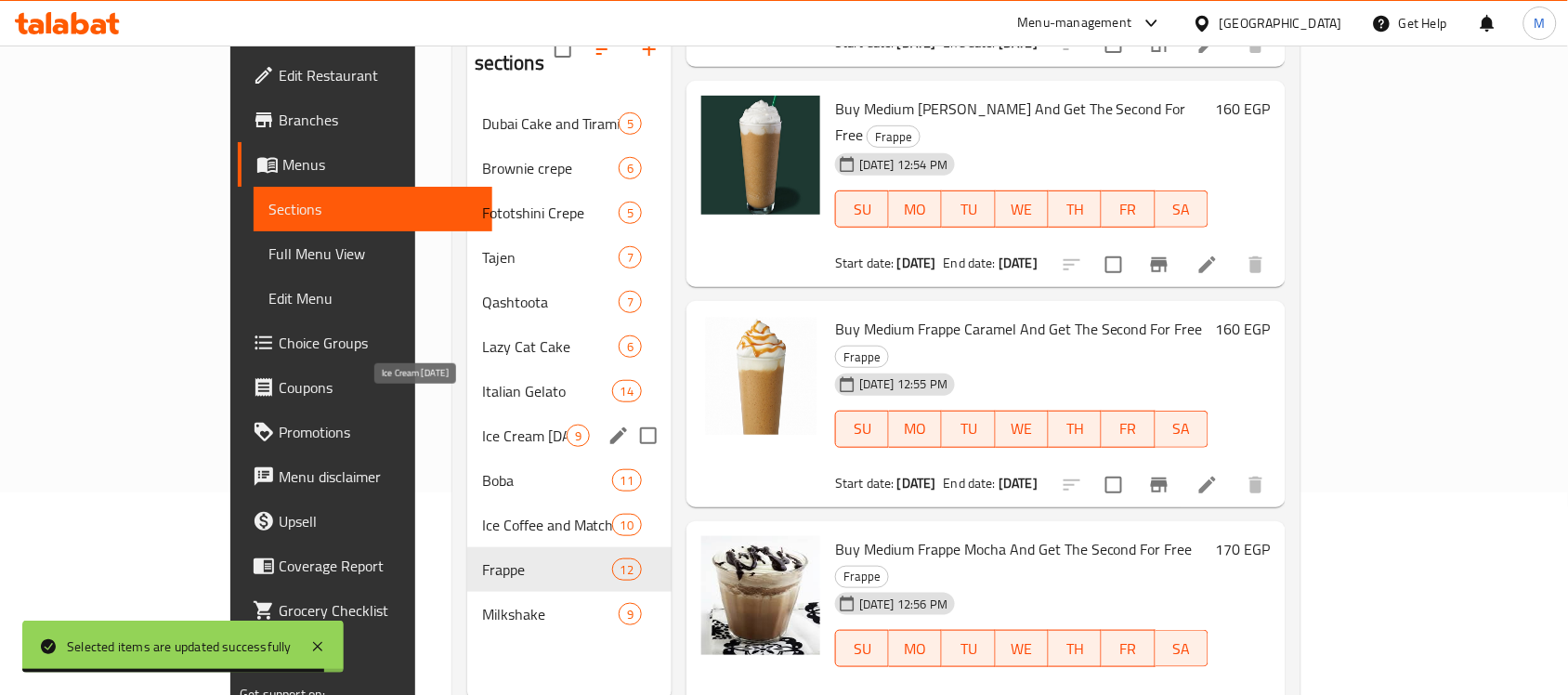
scroll to position [261, 0]
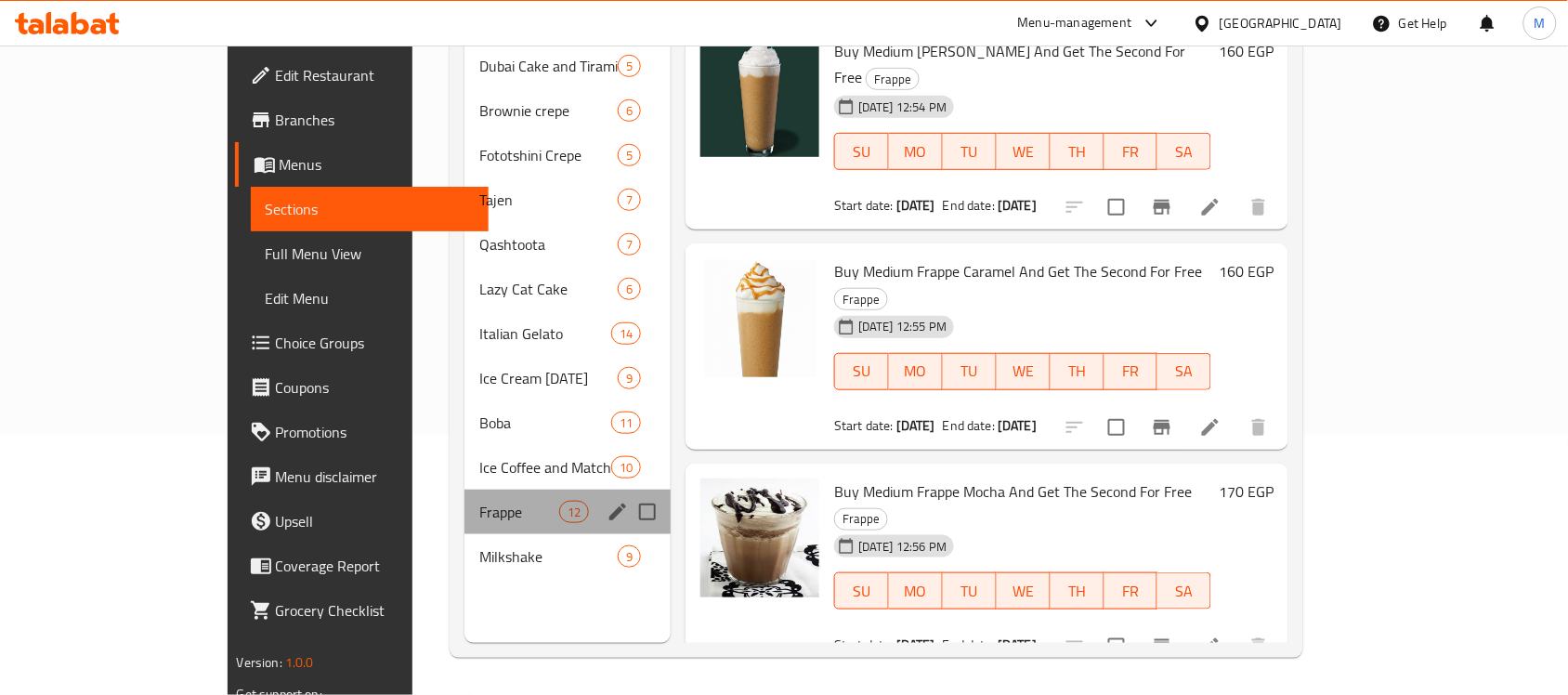
click at [465, 498] on div "Frappe 12" at bounding box center [568, 512] width 207 height 45
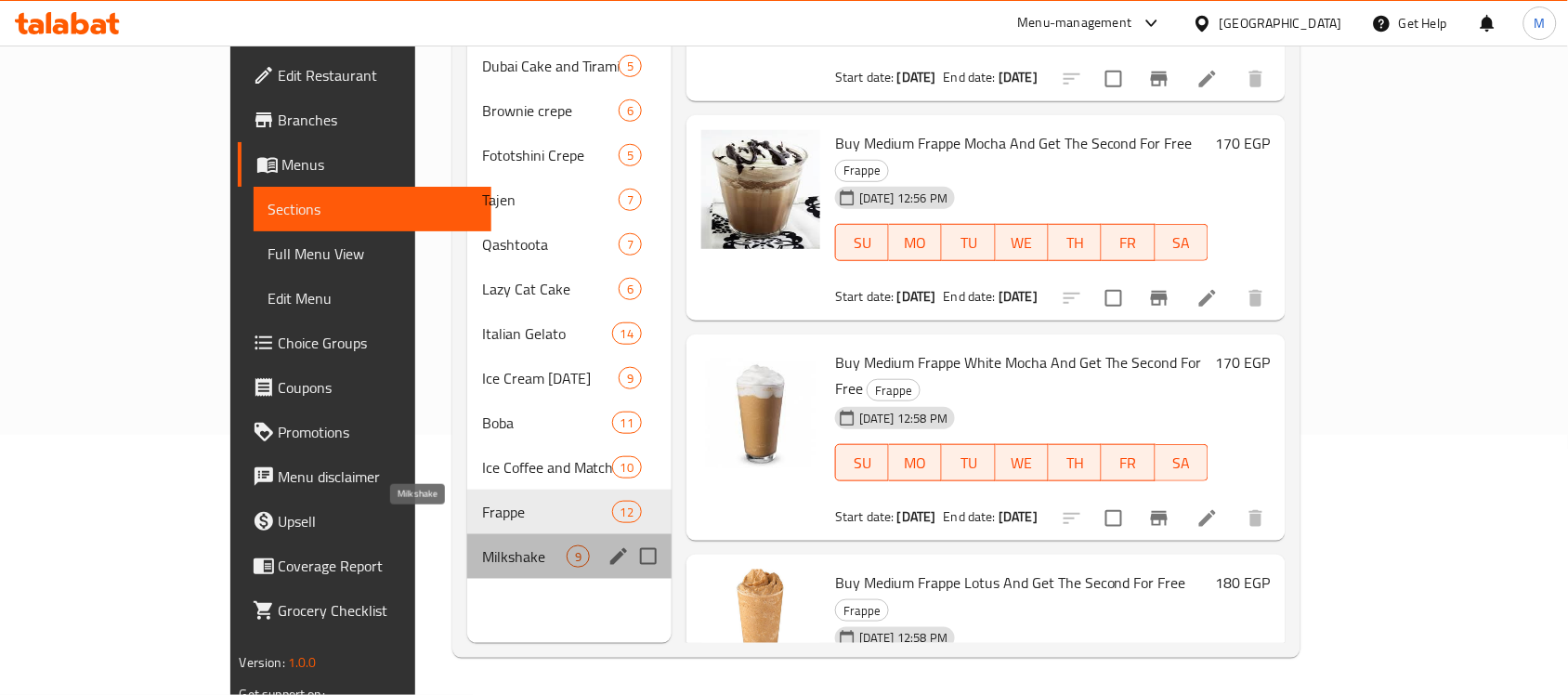
click at [483, 545] on span "Milkshake" at bounding box center [524, 557] width 84 height 23
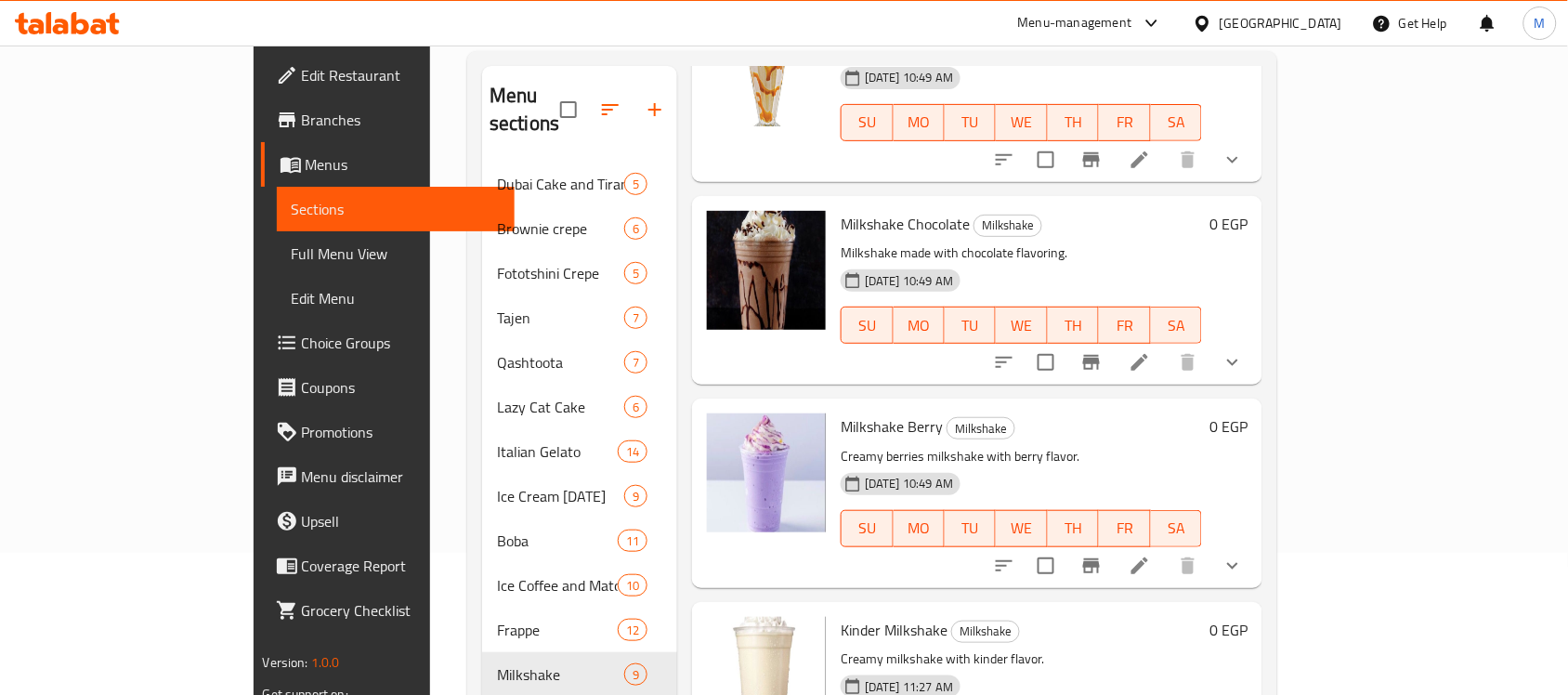
scroll to position [261, 0]
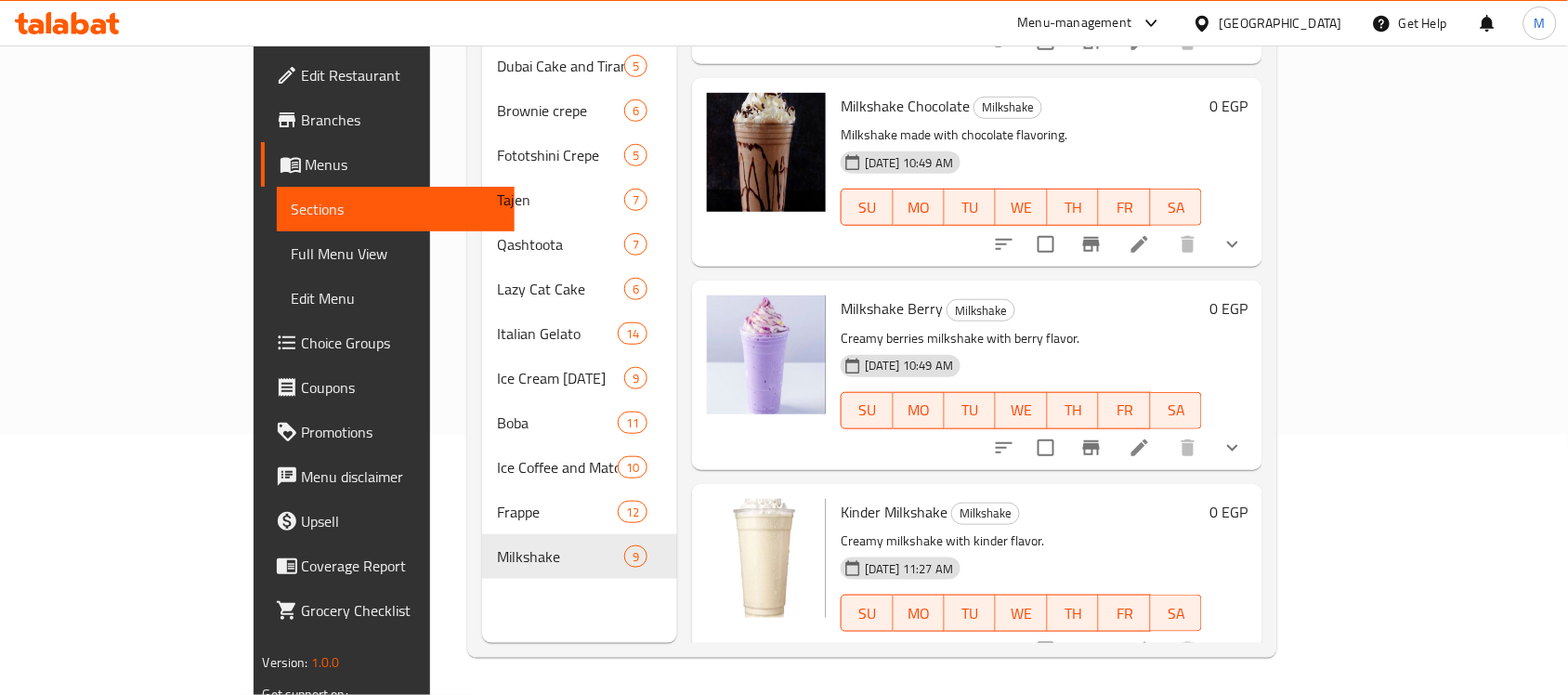
click at [292, 256] on span "Full Menu View" at bounding box center [396, 254] width 210 height 23
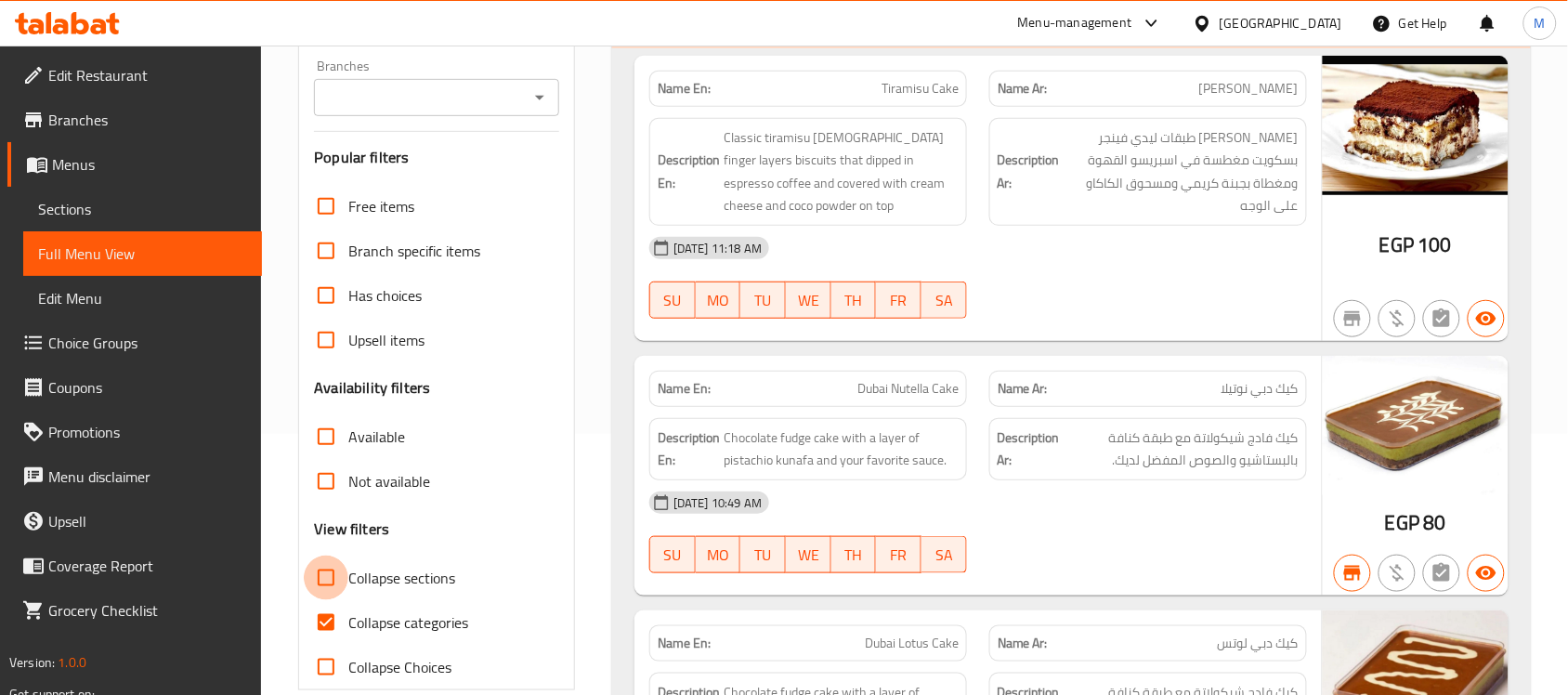
click at [321, 587] on input "Collapse sections" at bounding box center [326, 577] width 45 height 45
checkbox input "true"
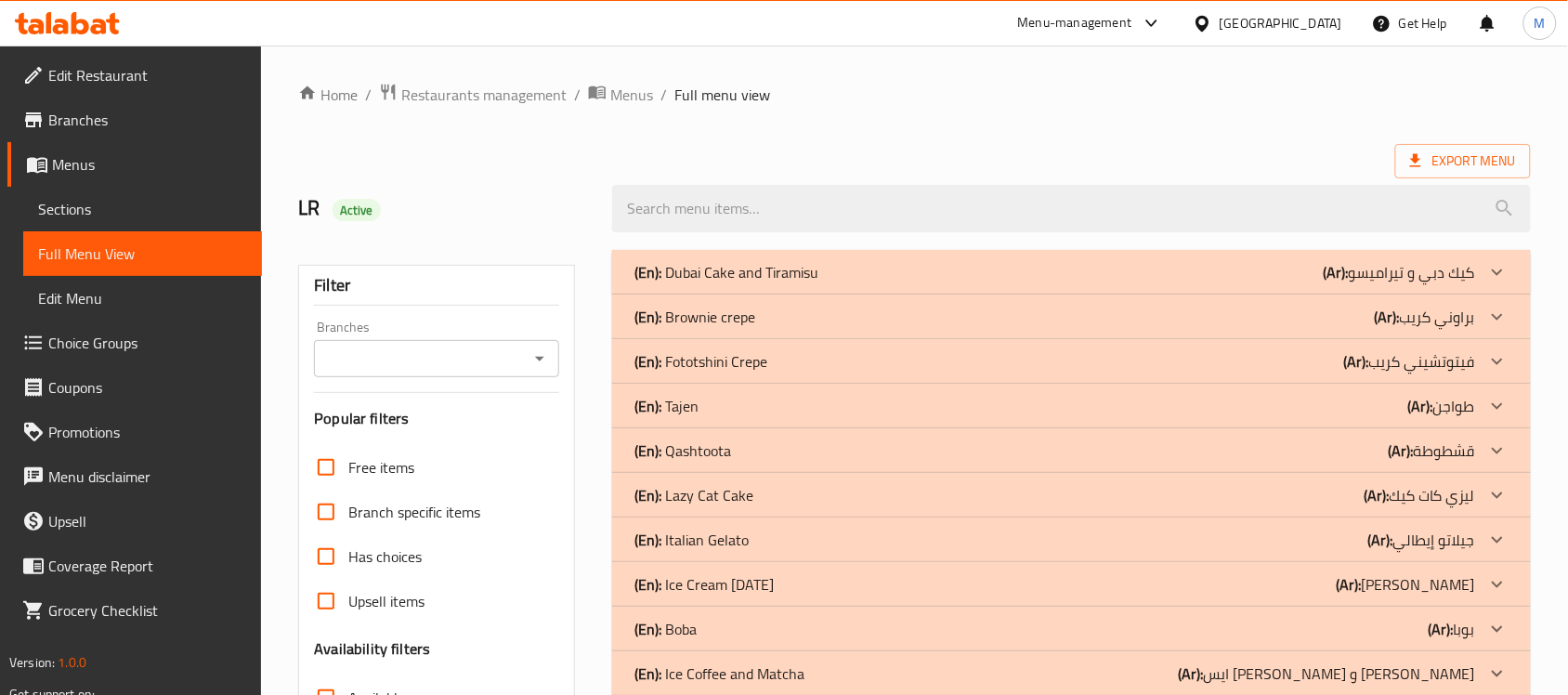
scroll to position [232, 0]
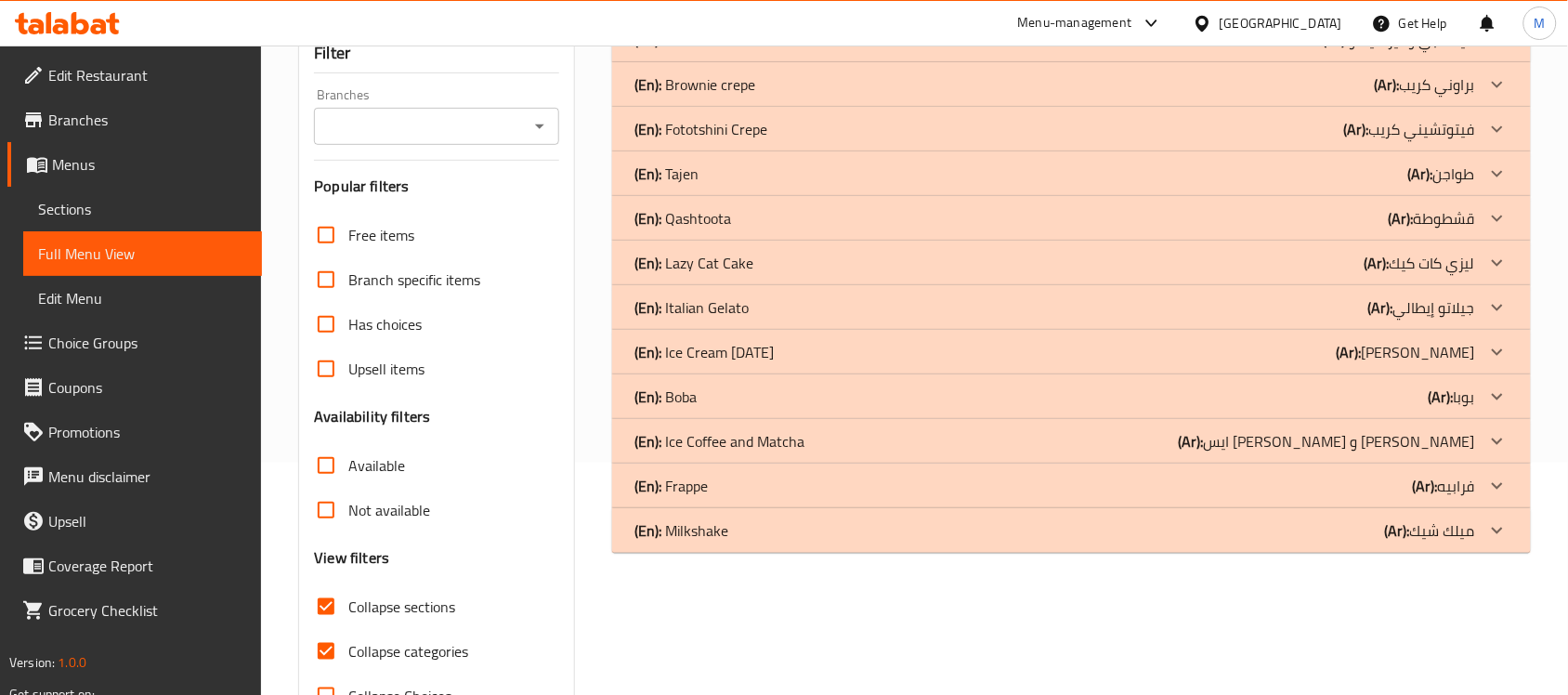
click at [1143, 484] on div "(En): Frappe (Ar): فرابيه" at bounding box center [1054, 486] width 841 height 23
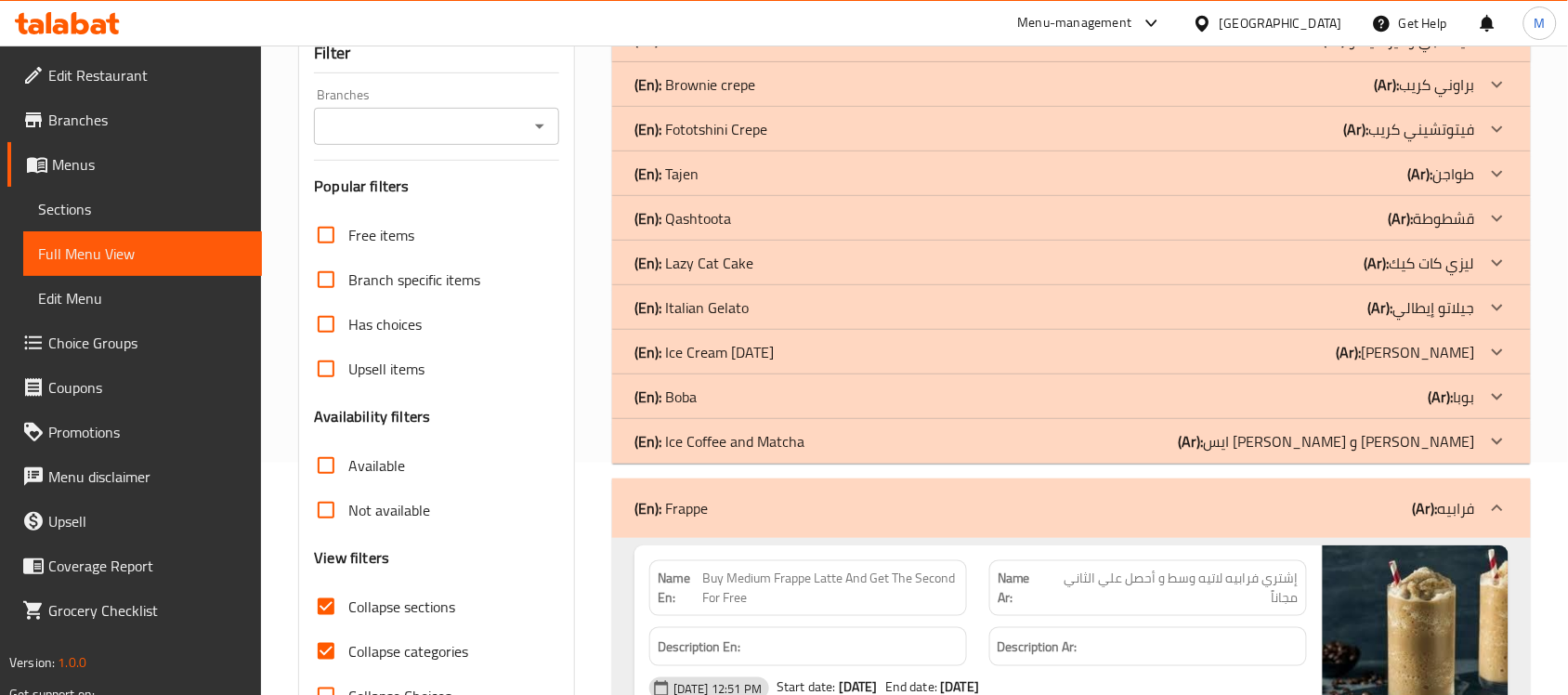
click at [1135, 440] on div "(En): Ice Coffee and Matcha (Ar): [PERSON_NAME] و [PERSON_NAME]" at bounding box center [1054, 442] width 841 height 23
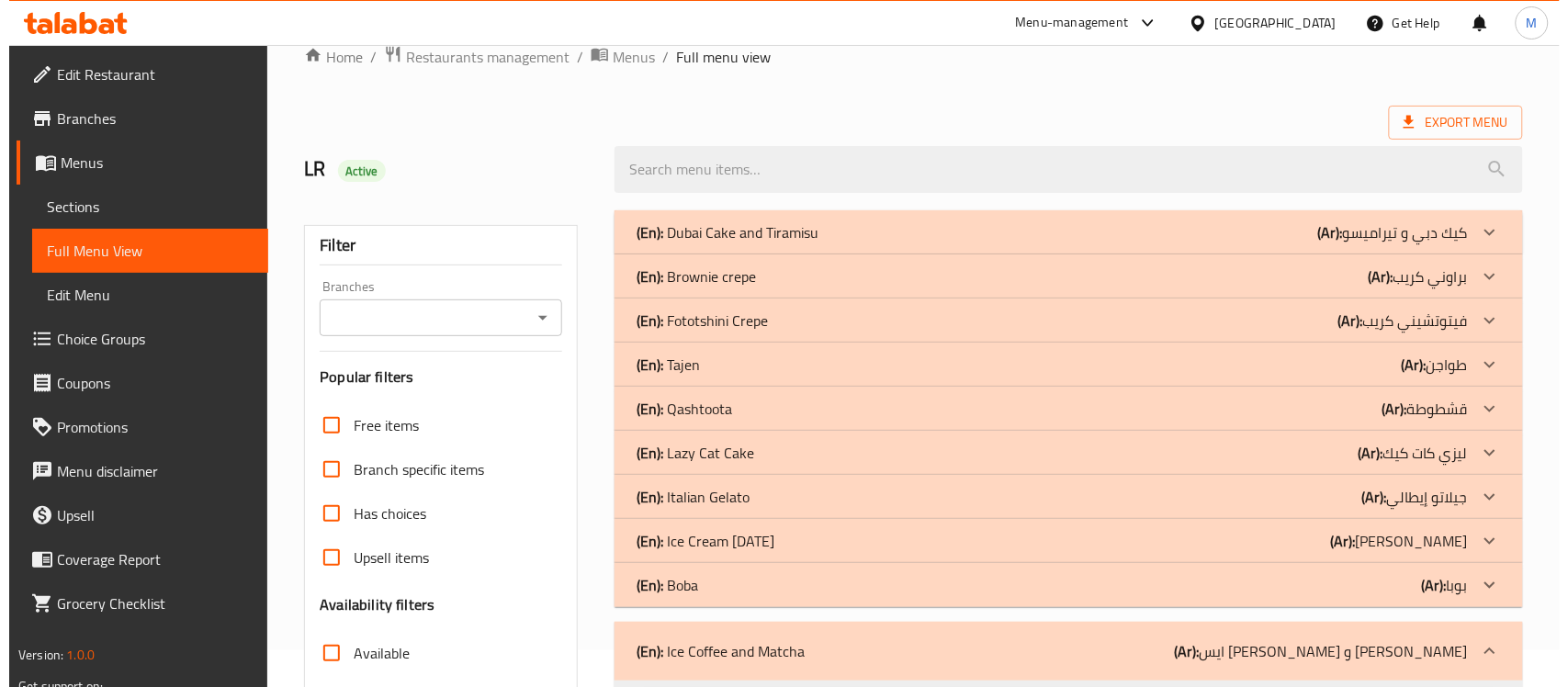
scroll to position [0, 0]
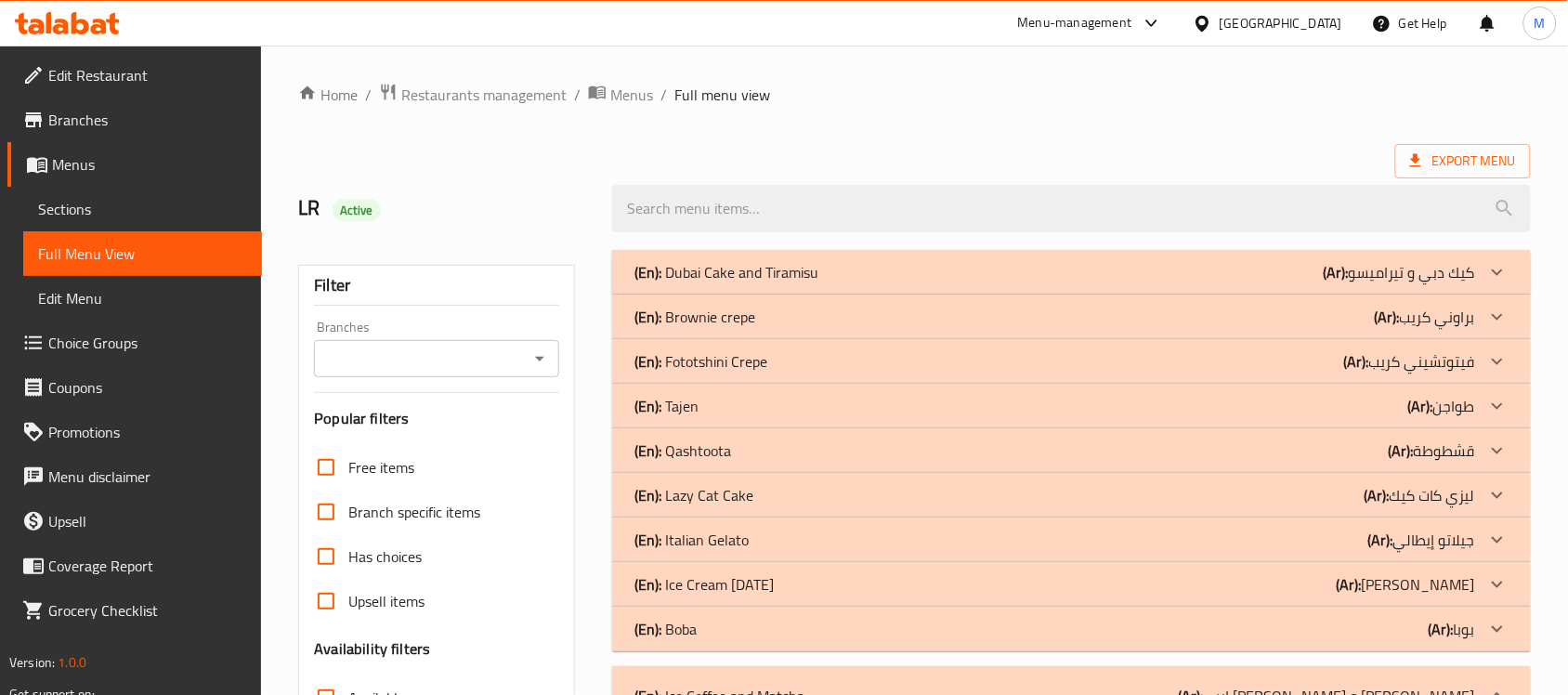
click at [1318, 33] on div "[GEOGRAPHIC_DATA]" at bounding box center [1281, 24] width 122 height 21
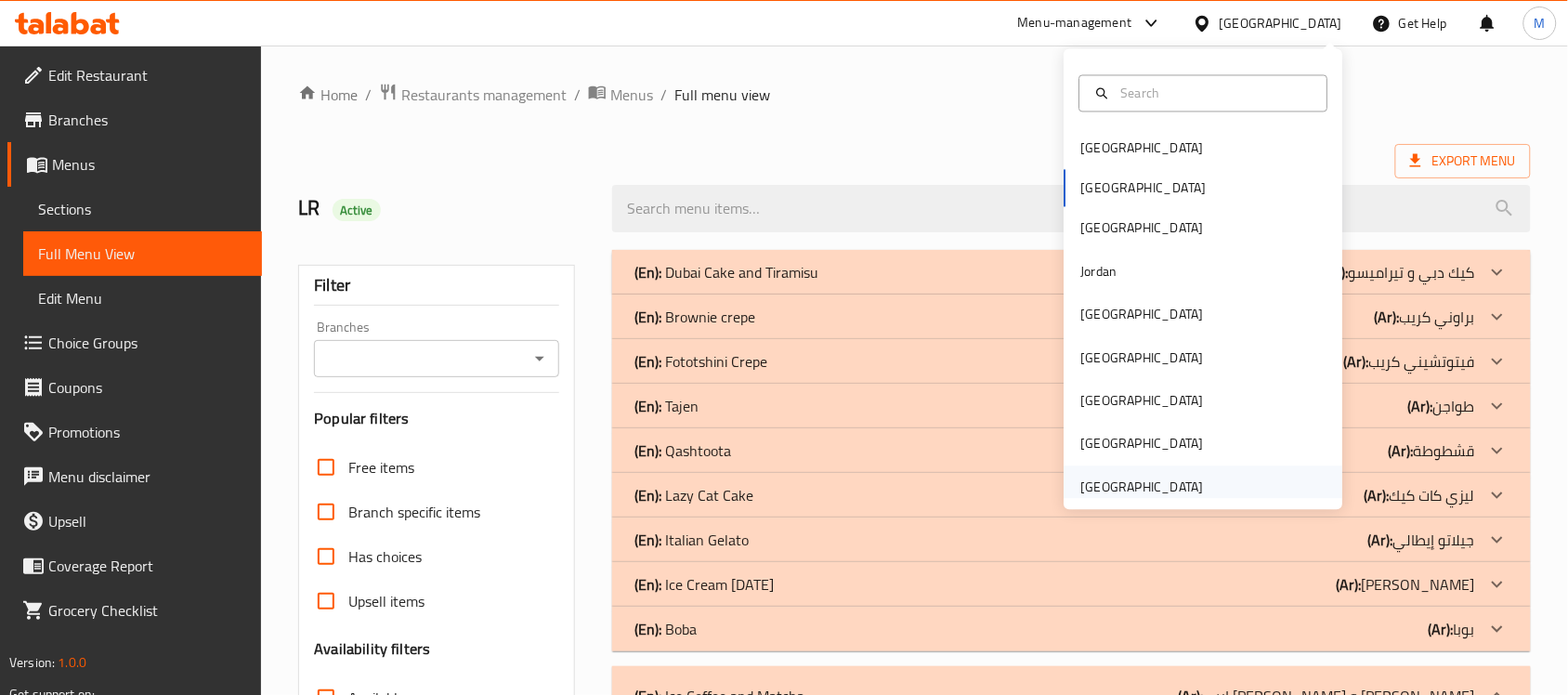
click at [1166, 474] on div "[GEOGRAPHIC_DATA]" at bounding box center [1142, 486] width 153 height 43
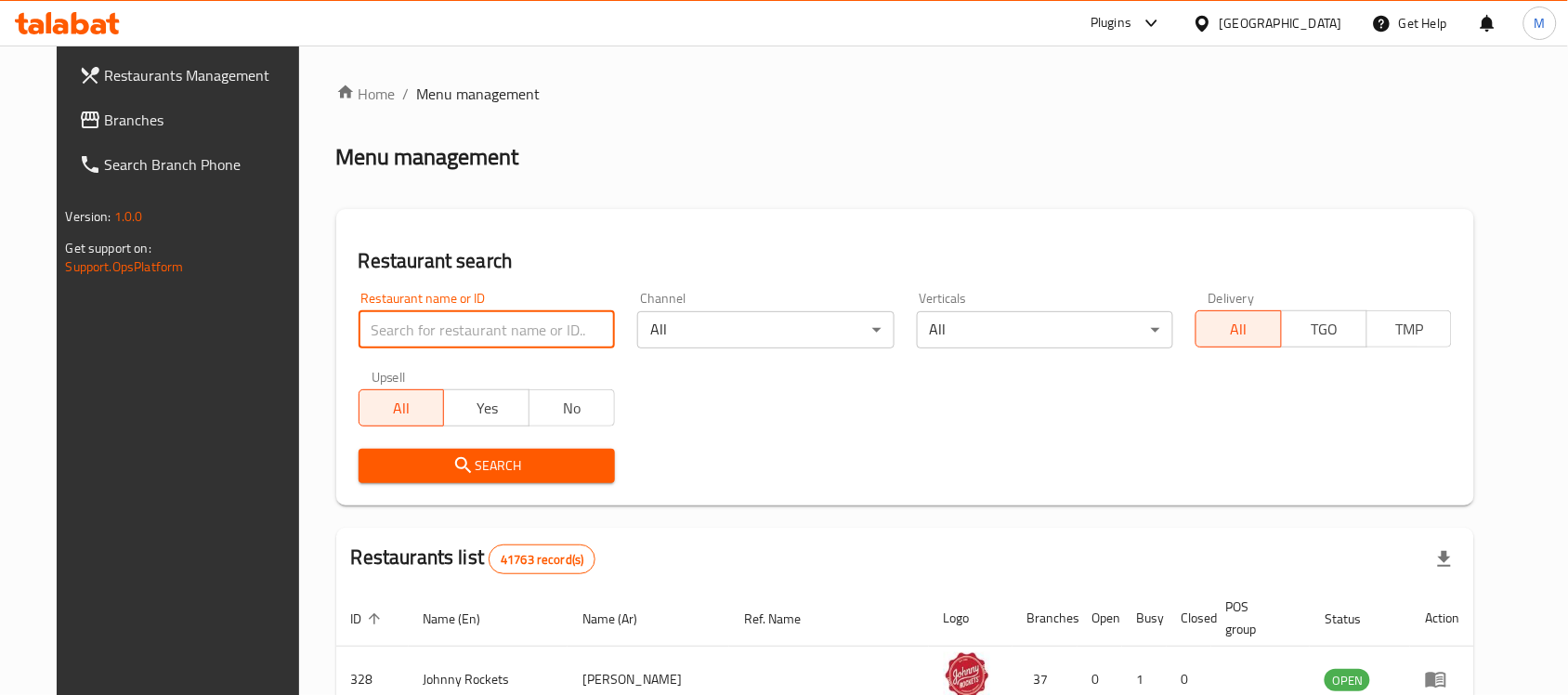
click at [428, 341] on input "search" at bounding box center [486, 329] width 257 height 37
paste input "701264"
type input "701264"
click button "Search" at bounding box center [486, 466] width 257 height 34
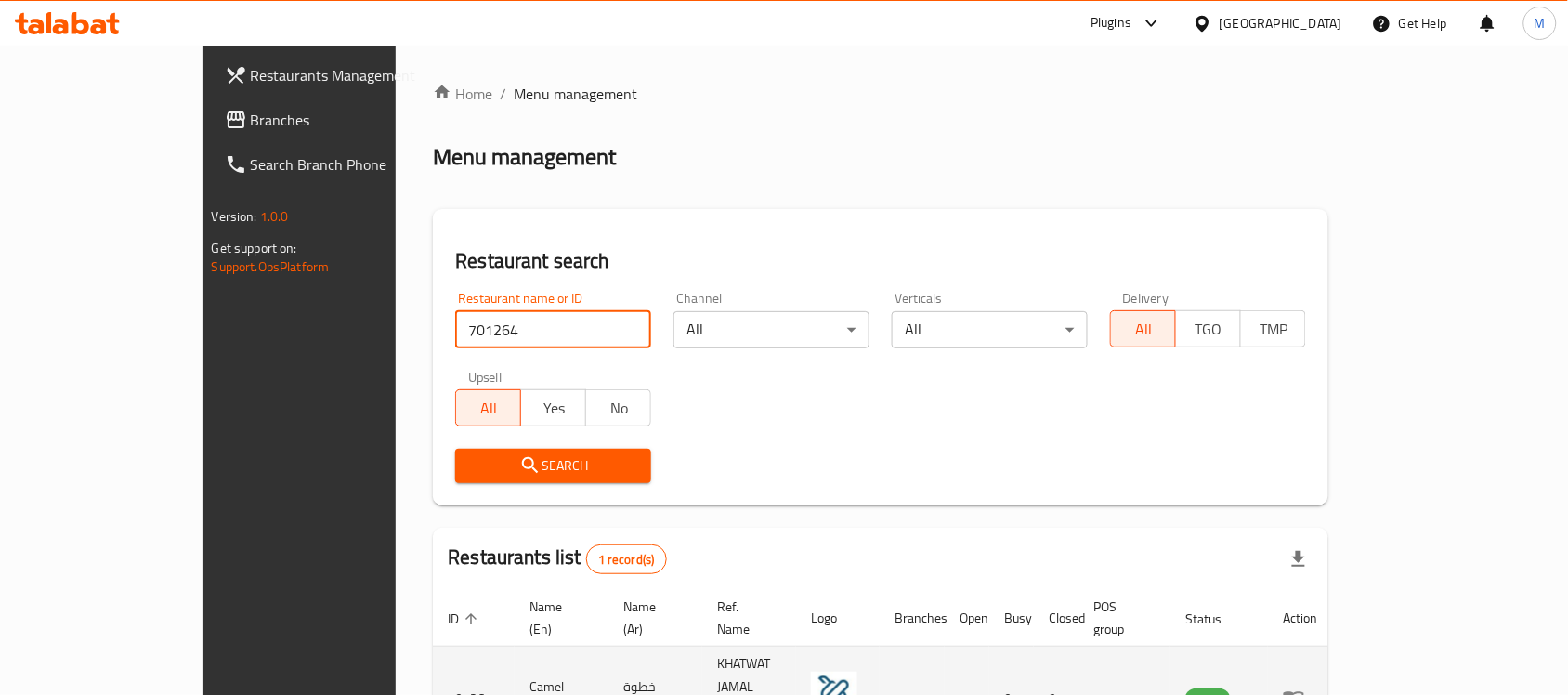
click at [1304, 692] on icon "enhanced table" at bounding box center [1295, 700] width 21 height 16
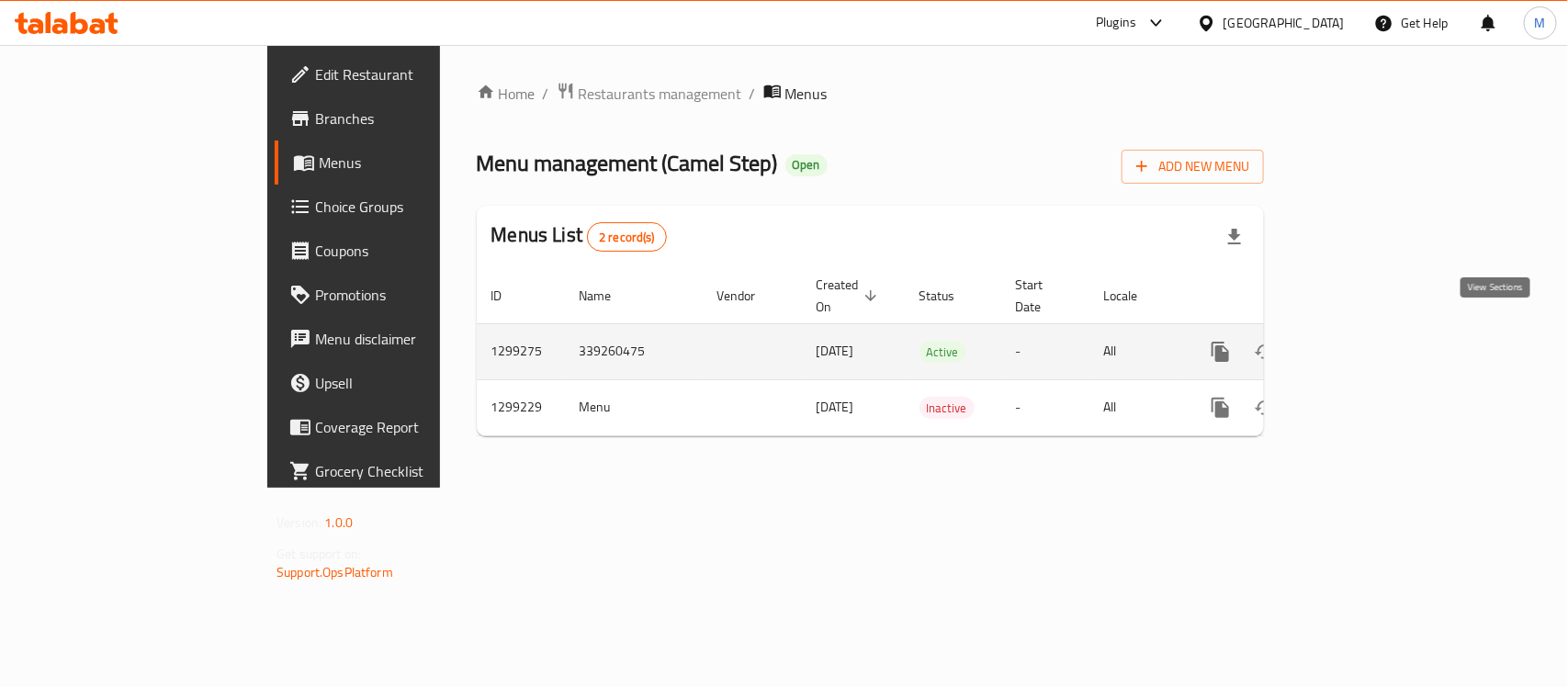
click at [1362, 344] on icon "enhanced table" at bounding box center [1353, 352] width 17 height 17
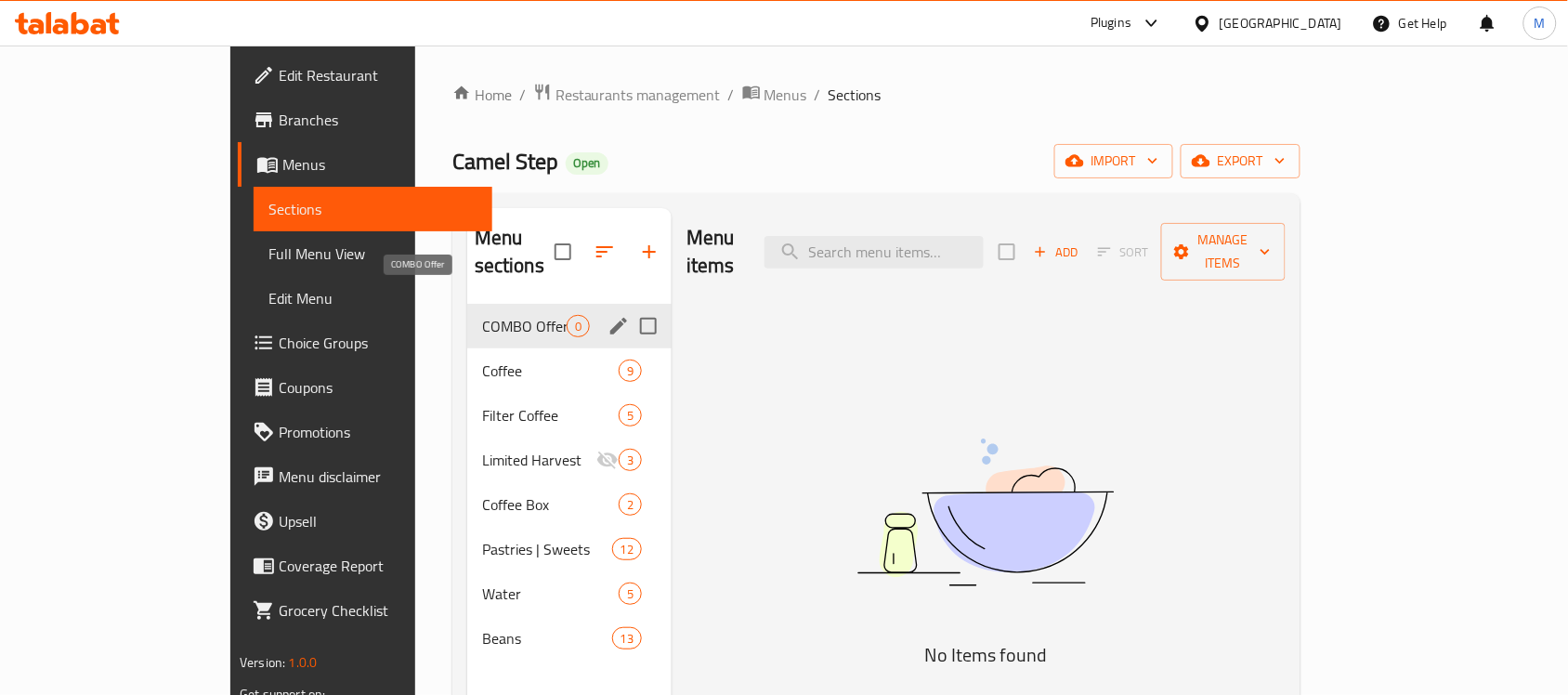
click at [483, 315] on span "COMBO Offer" at bounding box center [524, 326] width 84 height 23
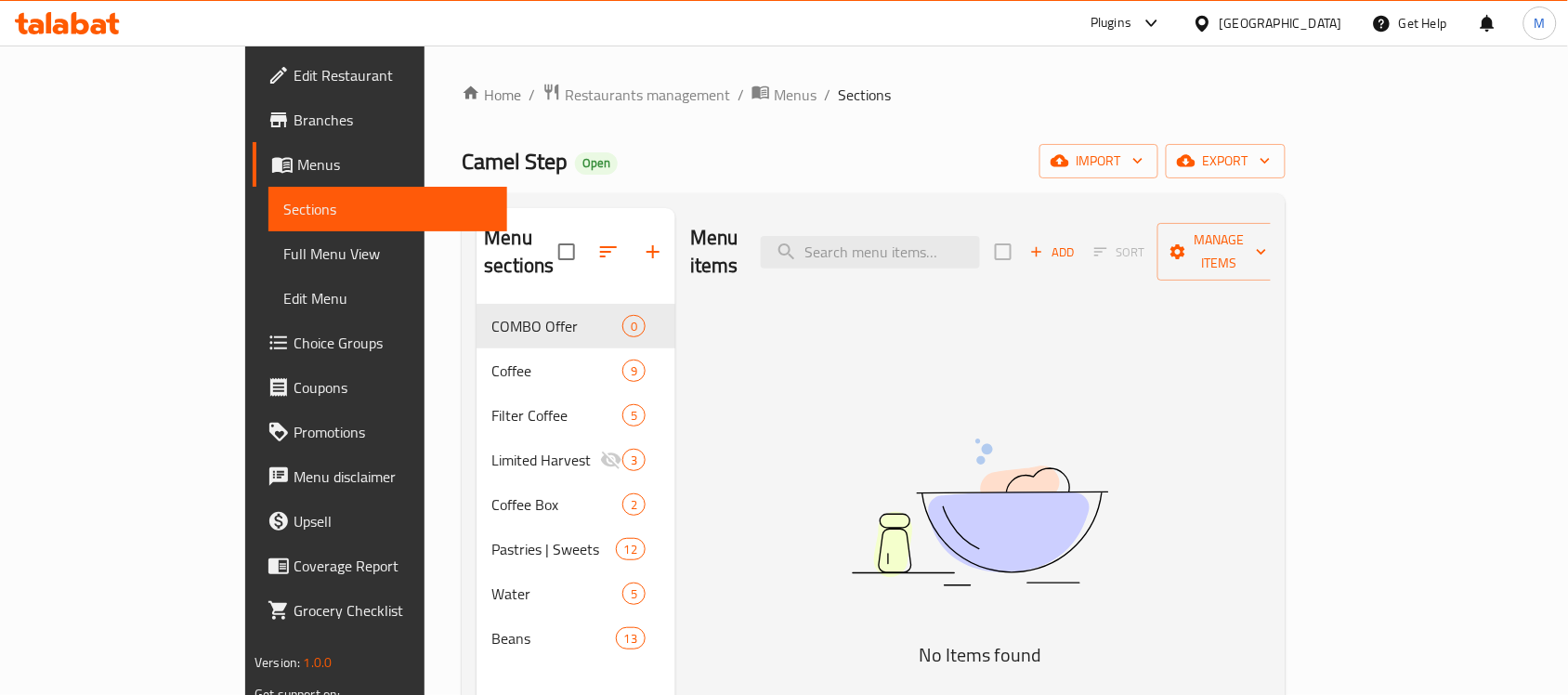
click at [1317, 8] on div "[GEOGRAPHIC_DATA]" at bounding box center [1267, 23] width 179 height 45
click at [1227, 29] on div "[GEOGRAPHIC_DATA]" at bounding box center [1281, 24] width 122 height 21
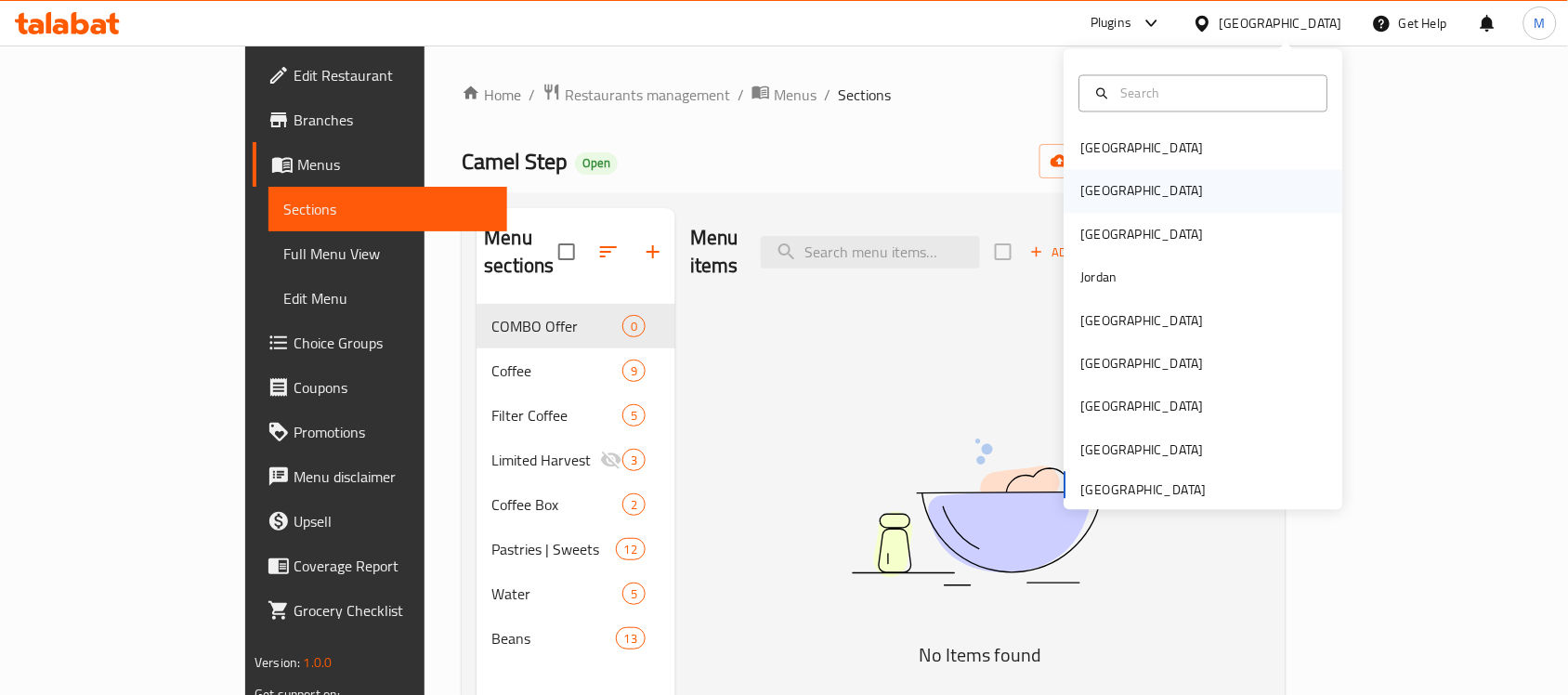
click at [1120, 187] on div "[GEOGRAPHIC_DATA]" at bounding box center [1204, 191] width 279 height 43
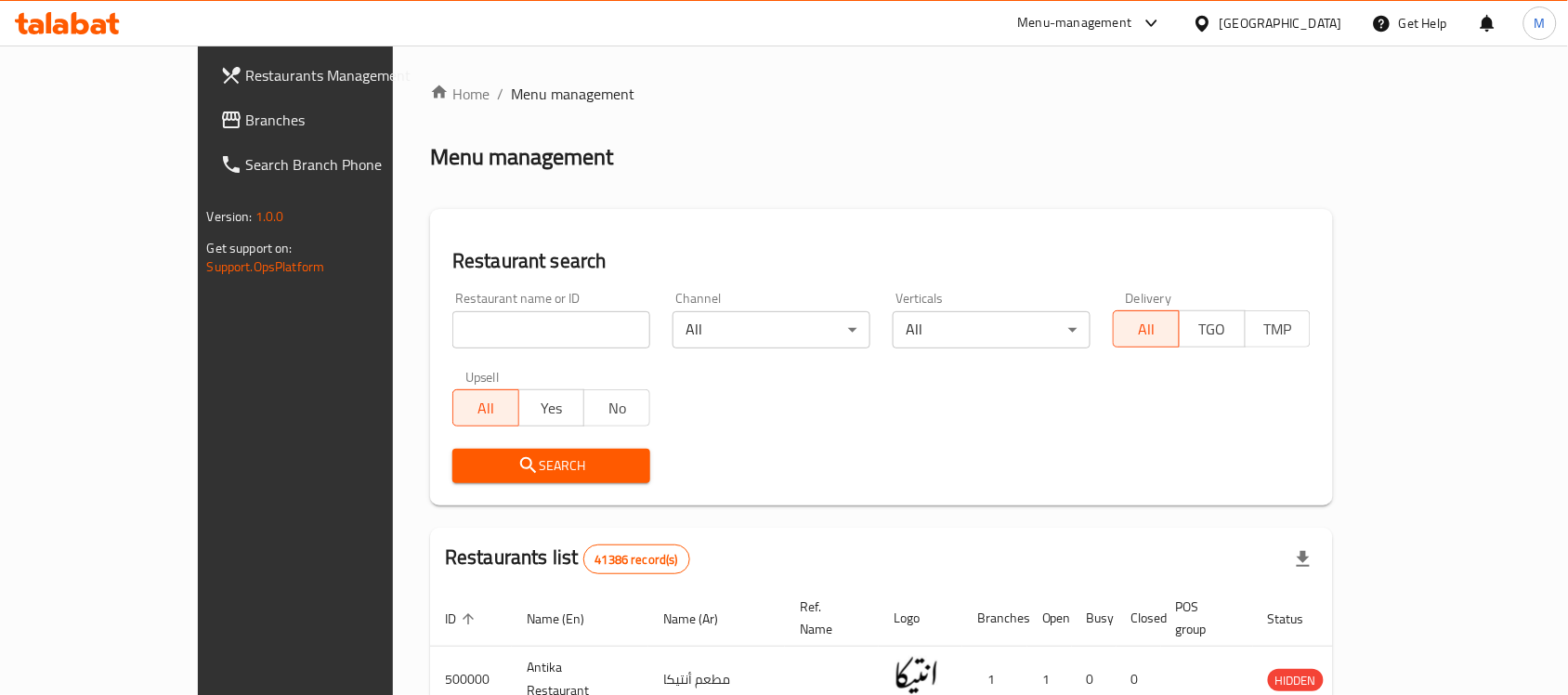
click at [456, 344] on input "search" at bounding box center [551, 329] width 198 height 37
paste input "666994"
type input "666994"
click button "Search" at bounding box center [551, 466] width 198 height 34
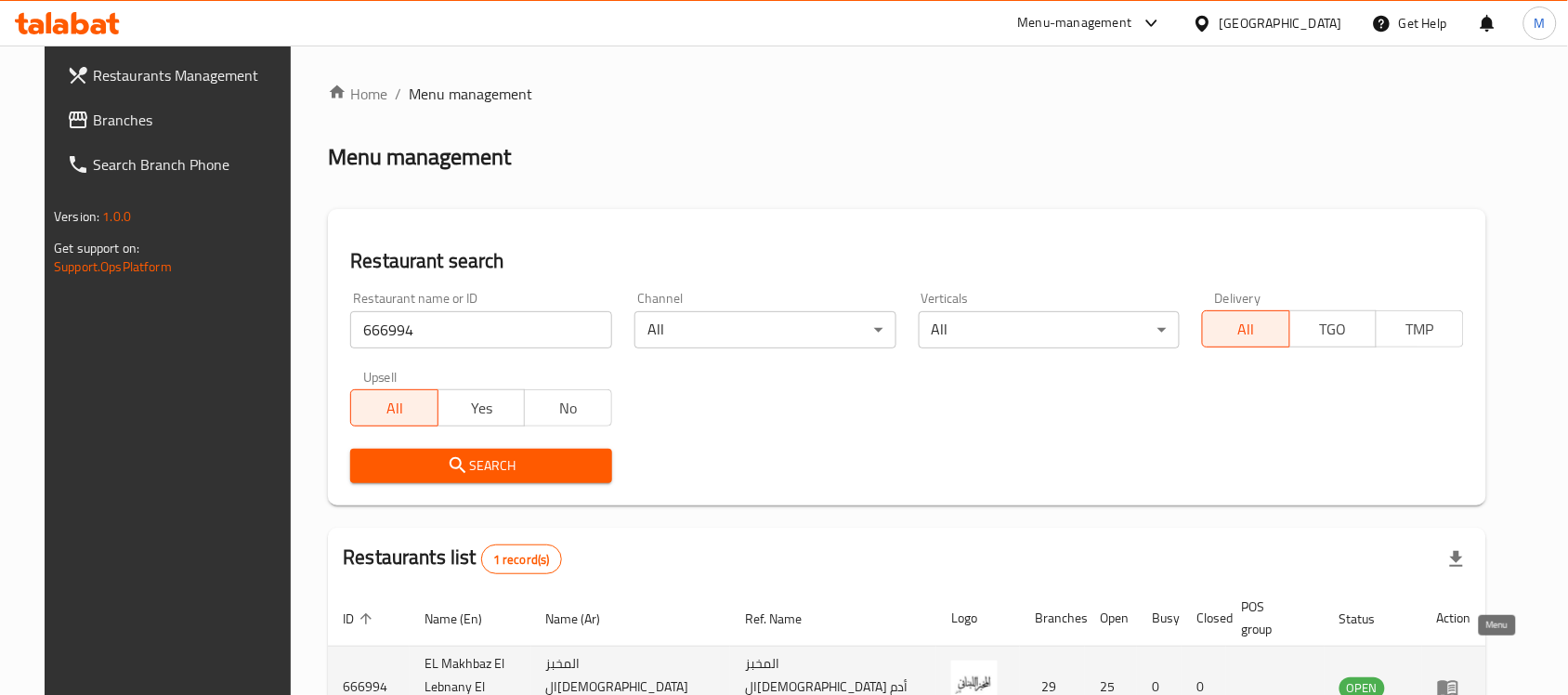
click at [1472, 677] on link "enhanced table" at bounding box center [1454, 688] width 34 height 23
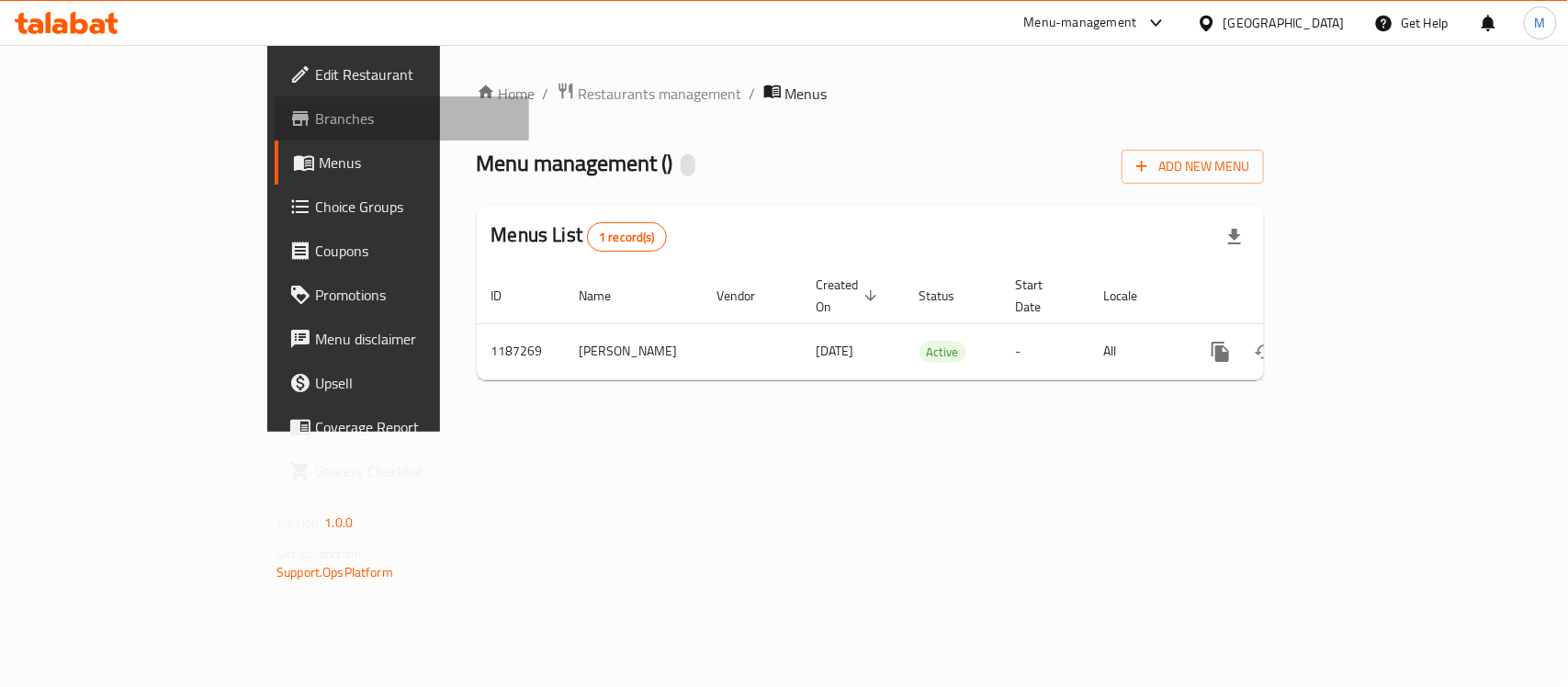
click at [315, 129] on span "Branches" at bounding box center [414, 119] width 200 height 22
